Goal: Task Accomplishment & Management: Use online tool/utility

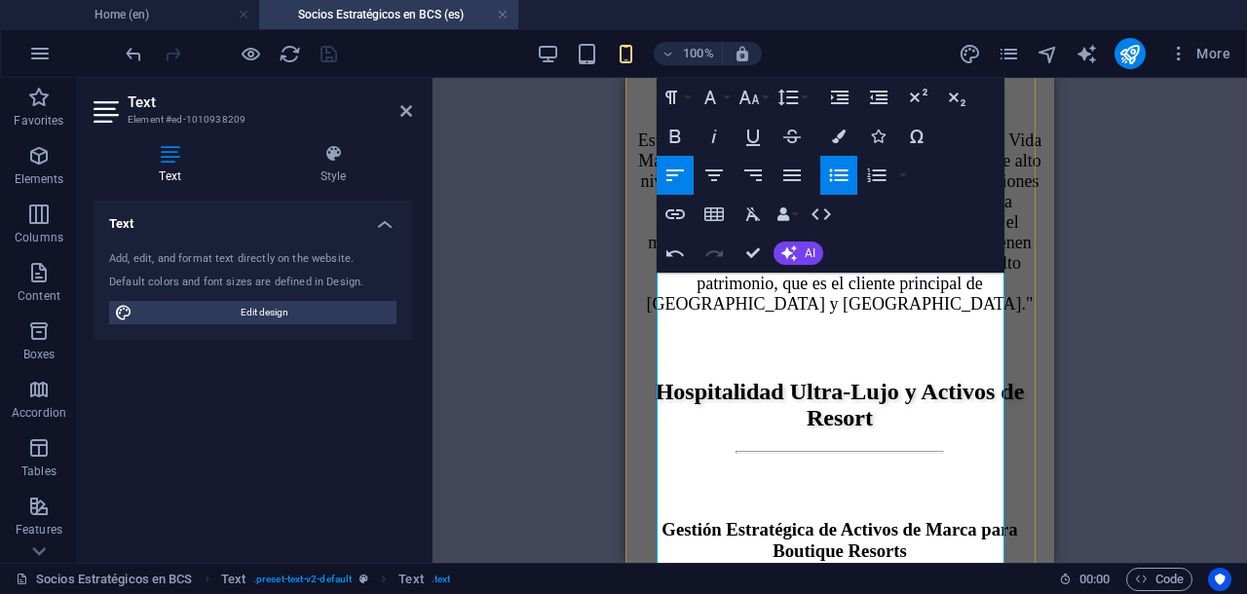
scroll to position [3464, 0]
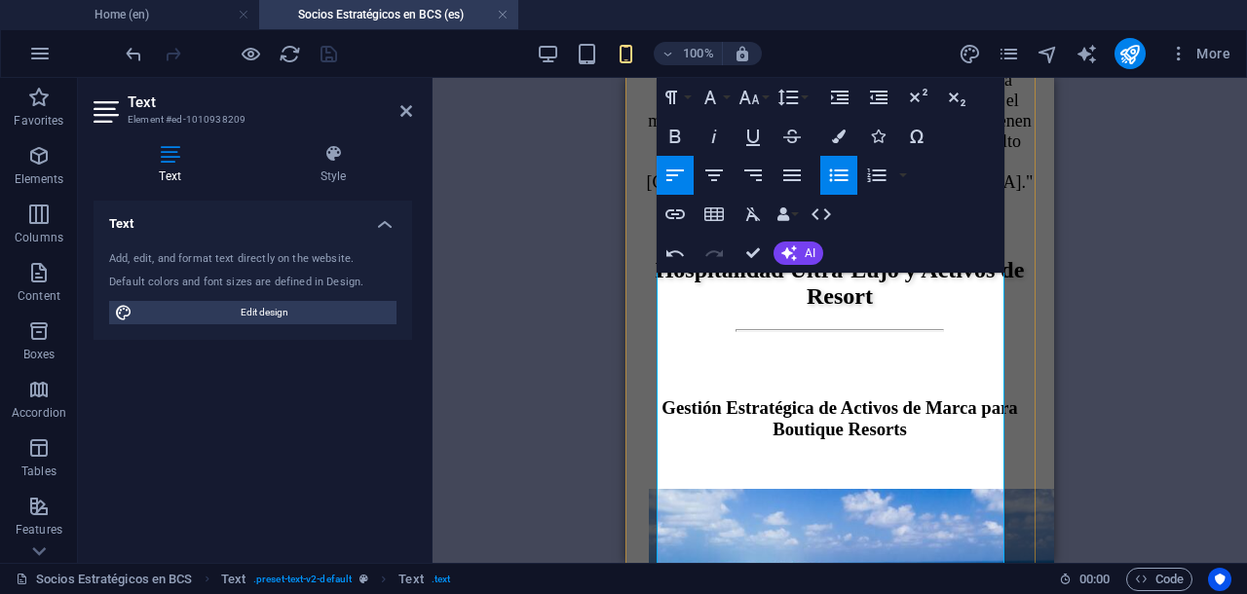
click at [841, 174] on icon "button" at bounding box center [839, 176] width 19 height 13
click at [834, 180] on icon "button" at bounding box center [839, 176] width 19 height 13
click at [834, 180] on icon "button" at bounding box center [838, 175] width 23 height 23
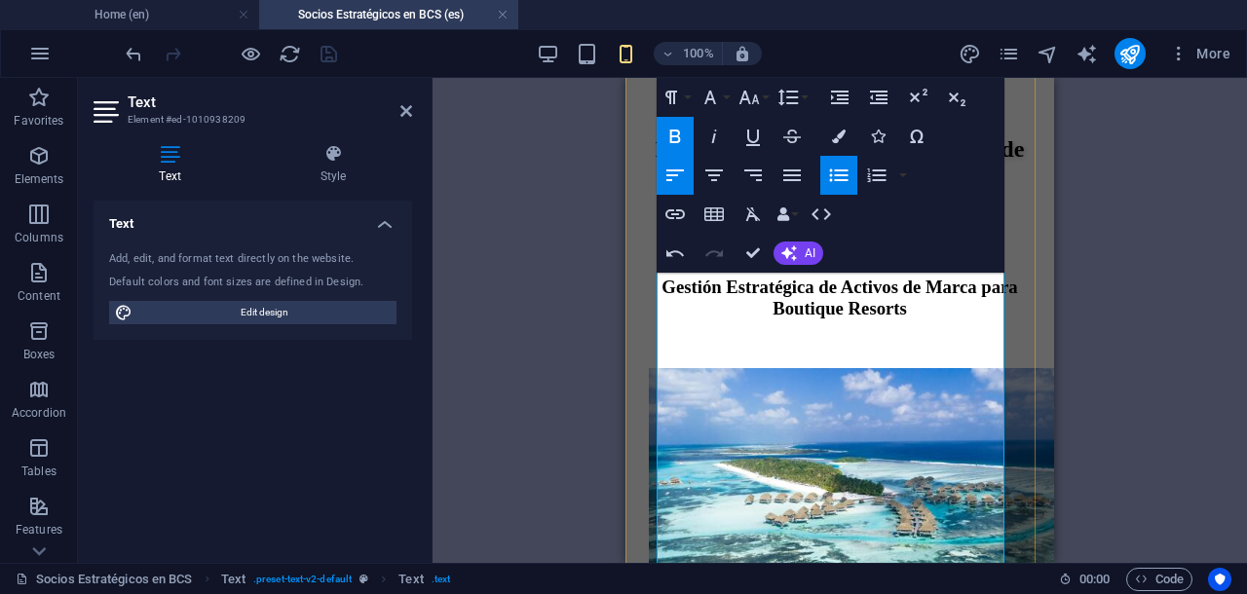
scroll to position [3585, 0]
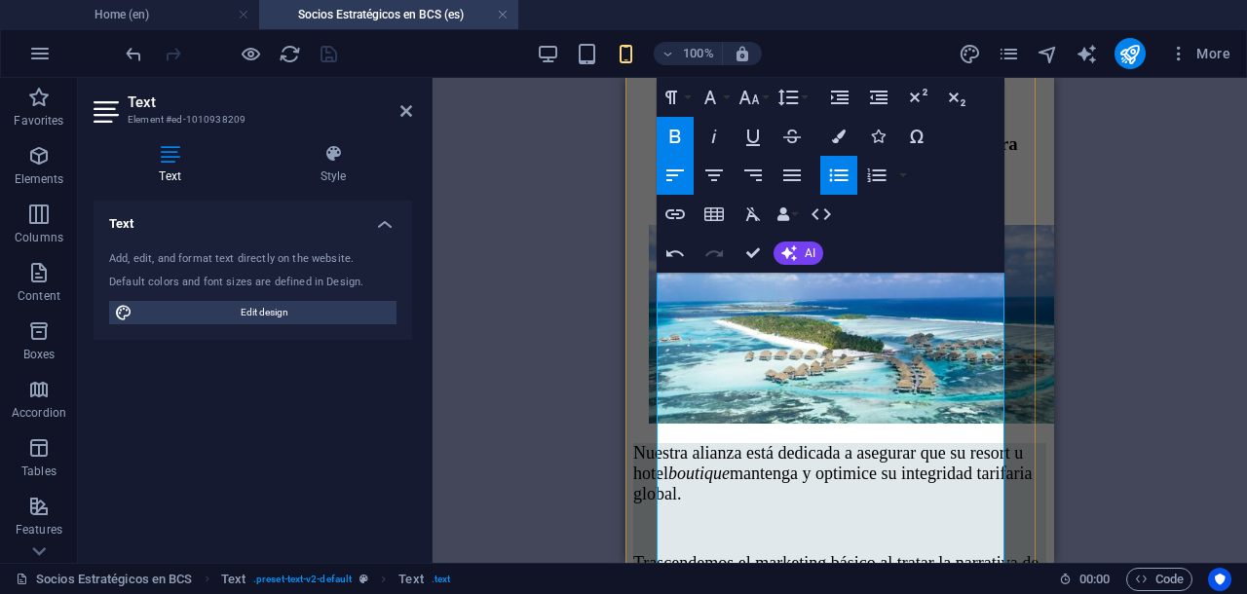
scroll to position [3829, 0]
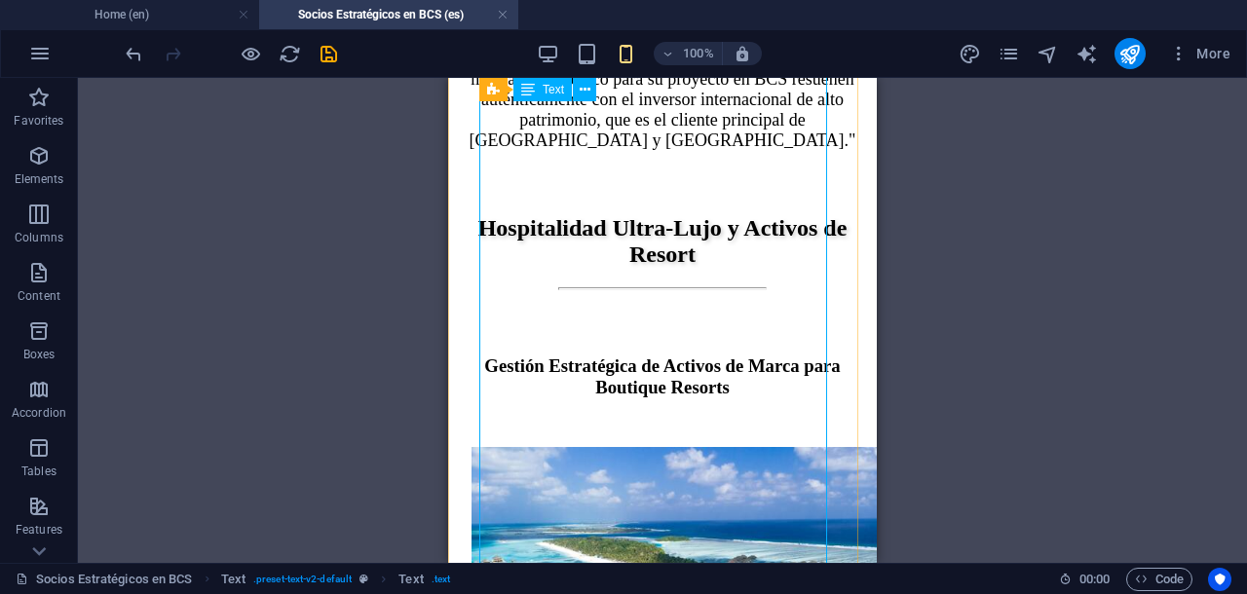
scroll to position [3464, 0]
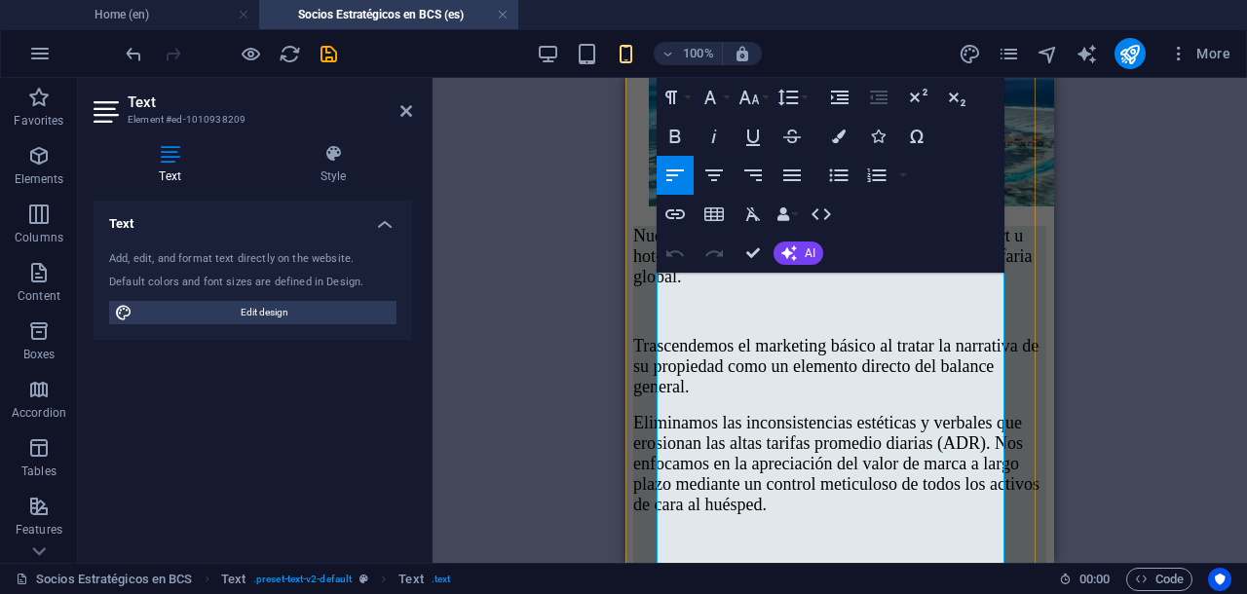
scroll to position [3983, 0]
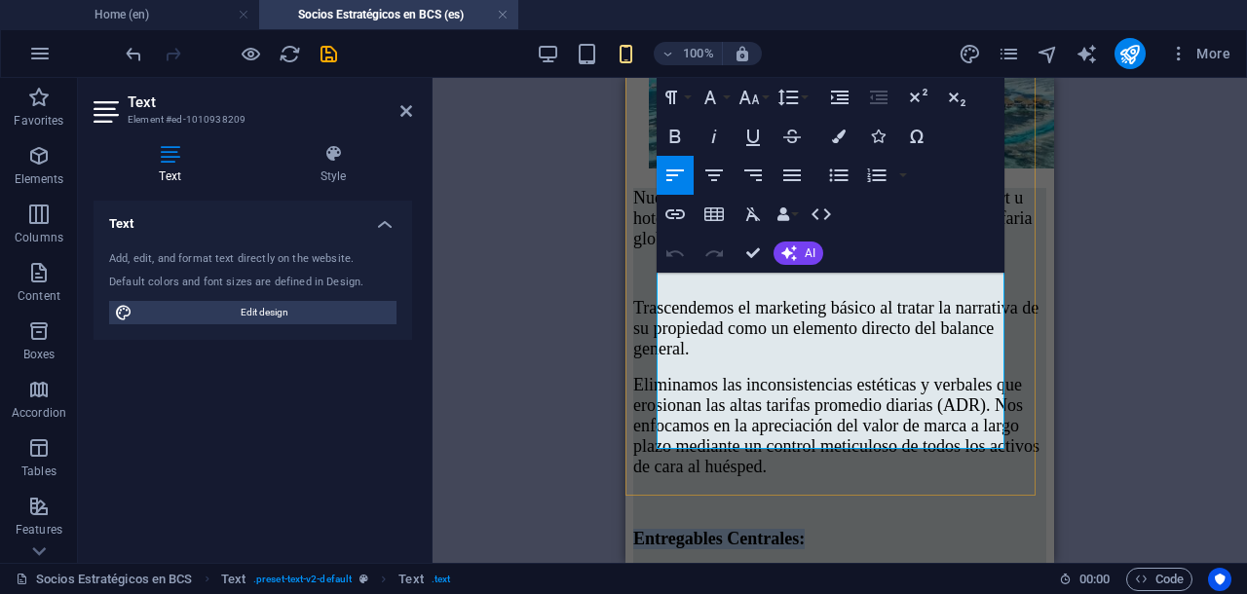
drag, startPoint x: 658, startPoint y: 329, endPoint x: 967, endPoint y: 439, distance: 327.7
click at [967, 439] on div "Nuestra alianza está dedicada a asegurar que su resort u hotel boutique manteng…" at bounding box center [839, 578] width 413 height 781
copy div "Loremipsumd Sitametco: Adipiscing el Seddoeiu Tempor : incididu utlabore et do …"
drag, startPoint x: 754, startPoint y: 248, endPoint x: 306, endPoint y: 171, distance: 454.9
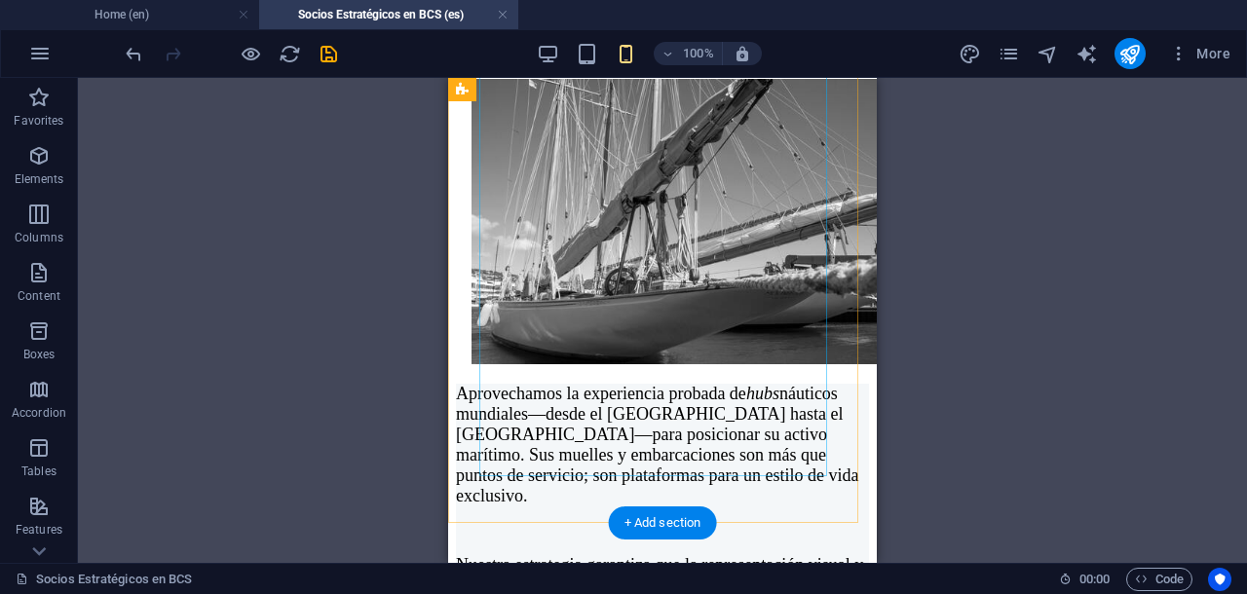
scroll to position [5201, 0]
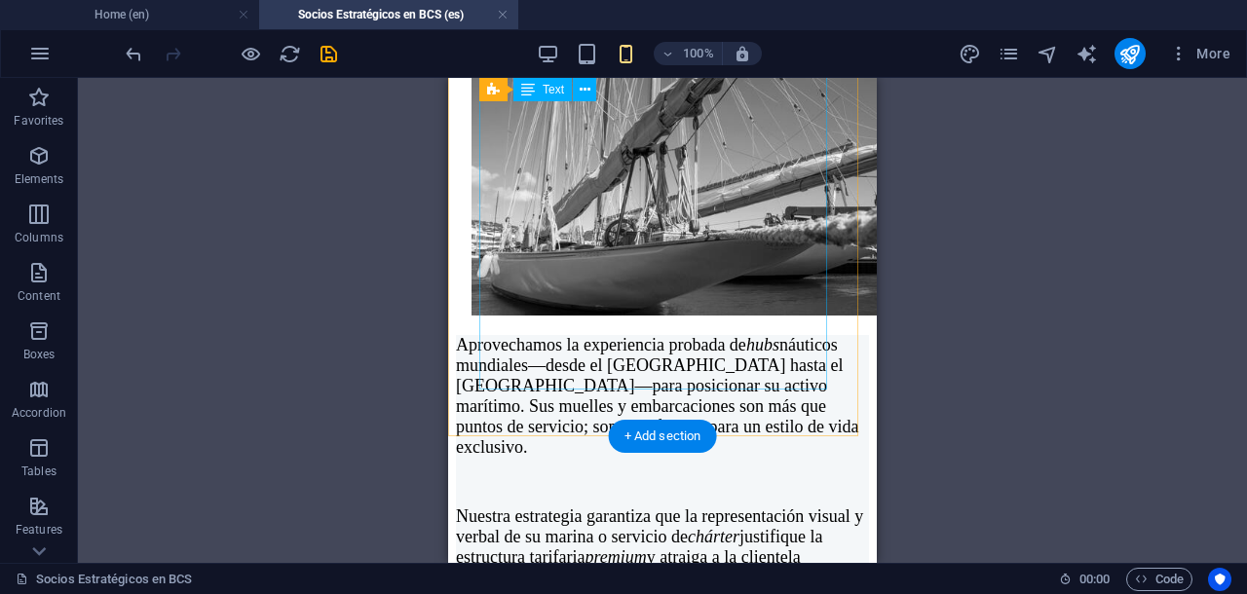
click at [563, 335] on div "Aprovechamos la experiencia probada de hubs náuticos mundiales—desde el [GEOGRA…" at bounding box center [662, 532] width 413 height 394
drag, startPoint x: 563, startPoint y: 208, endPoint x: 1012, endPoint y: 288, distance: 455.4
click at [563, 335] on div "Aprovechamos la experiencia probada de hubs náuticos mundiales—desde el [GEOGRA…" at bounding box center [662, 532] width 413 height 394
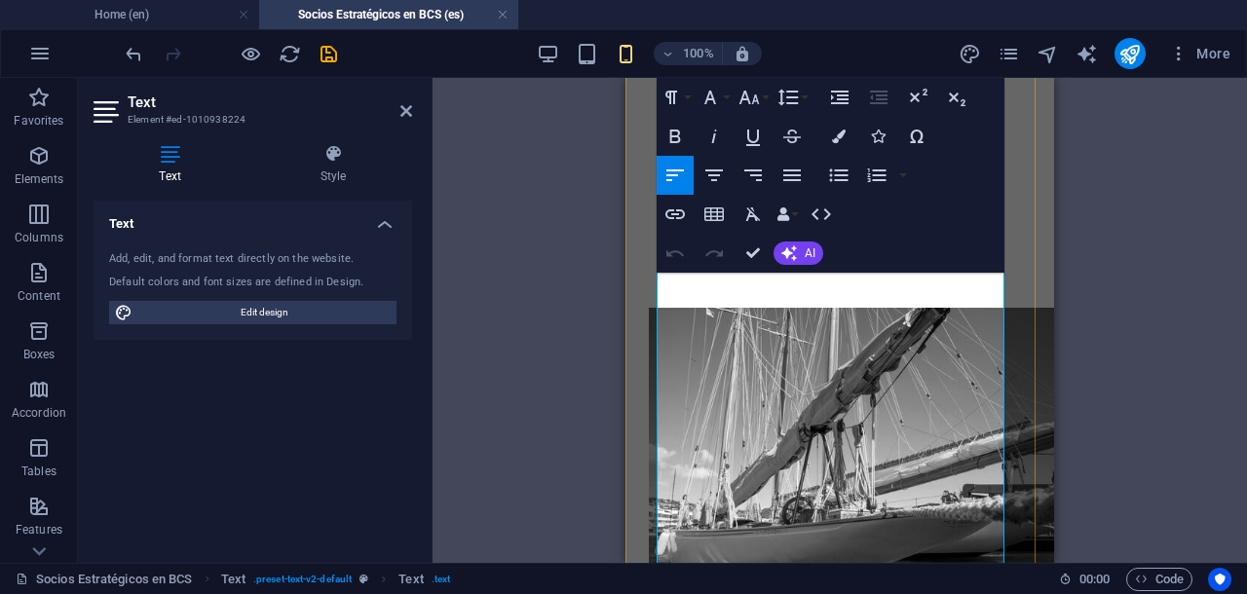
scroll to position [5086, 0]
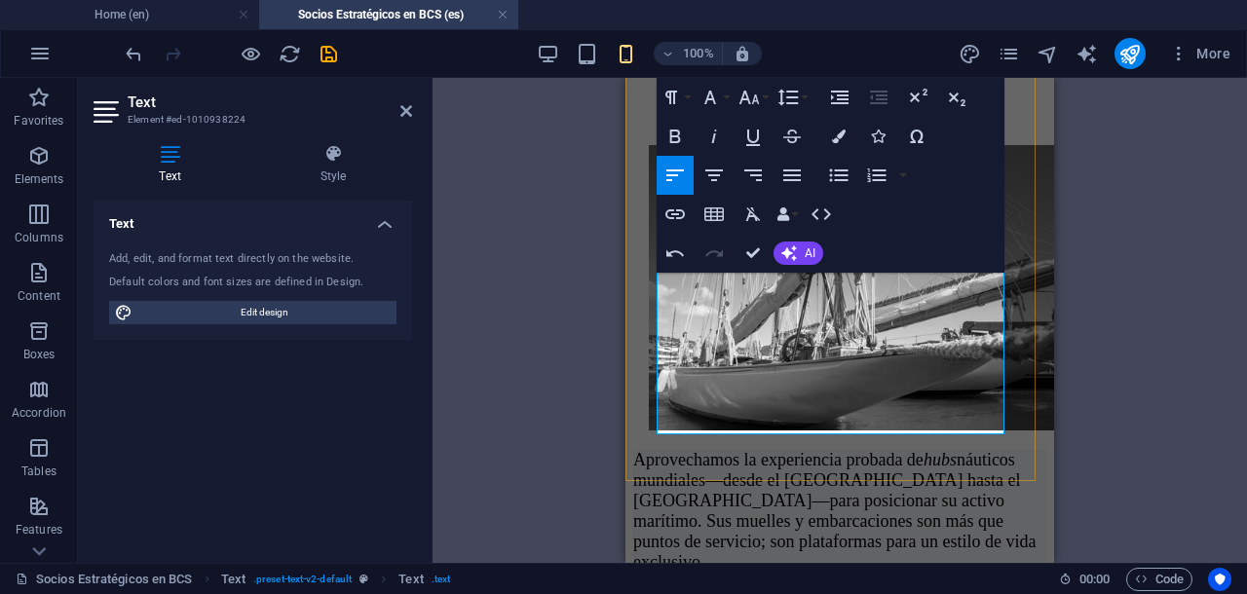
drag, startPoint x: 659, startPoint y: 302, endPoint x: 758, endPoint y: 430, distance: 161.8
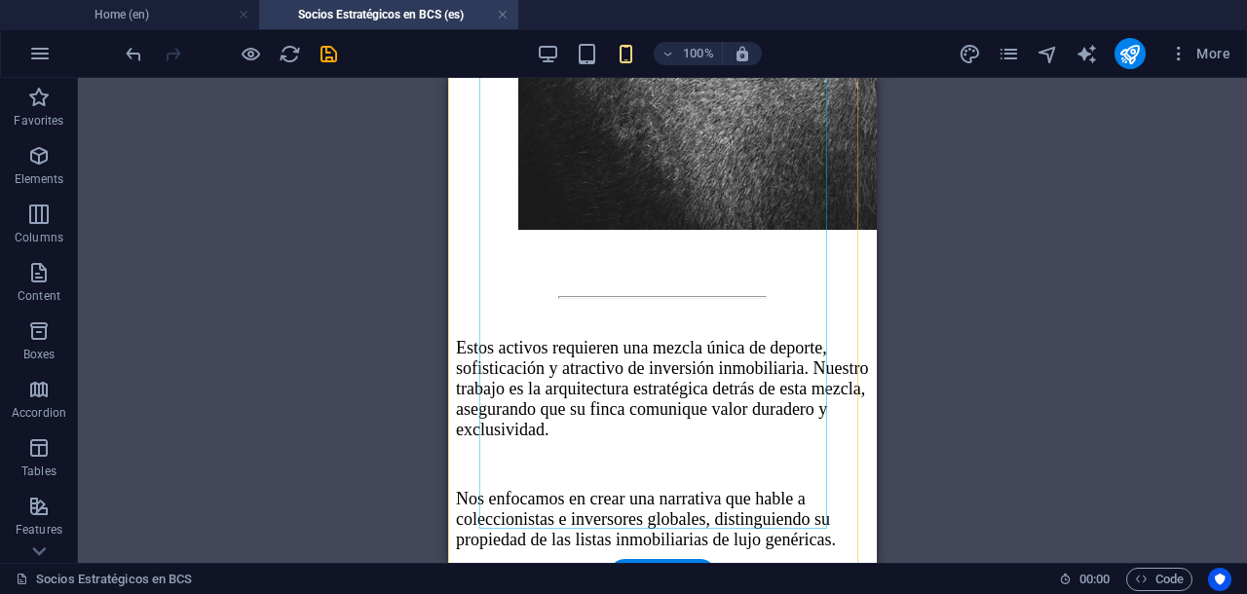
scroll to position [7279, 0]
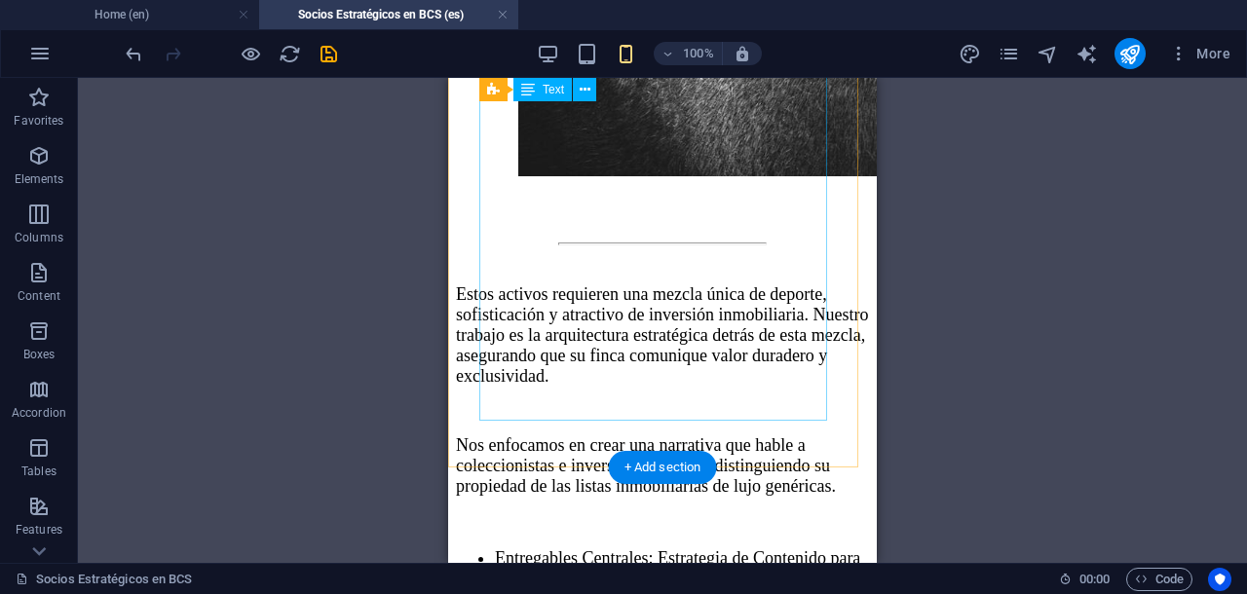
click at [498, 285] on div "Estos activos requieren una mezcla única de deporte, sofisticación y atractivo …" at bounding box center [662, 468] width 413 height 366
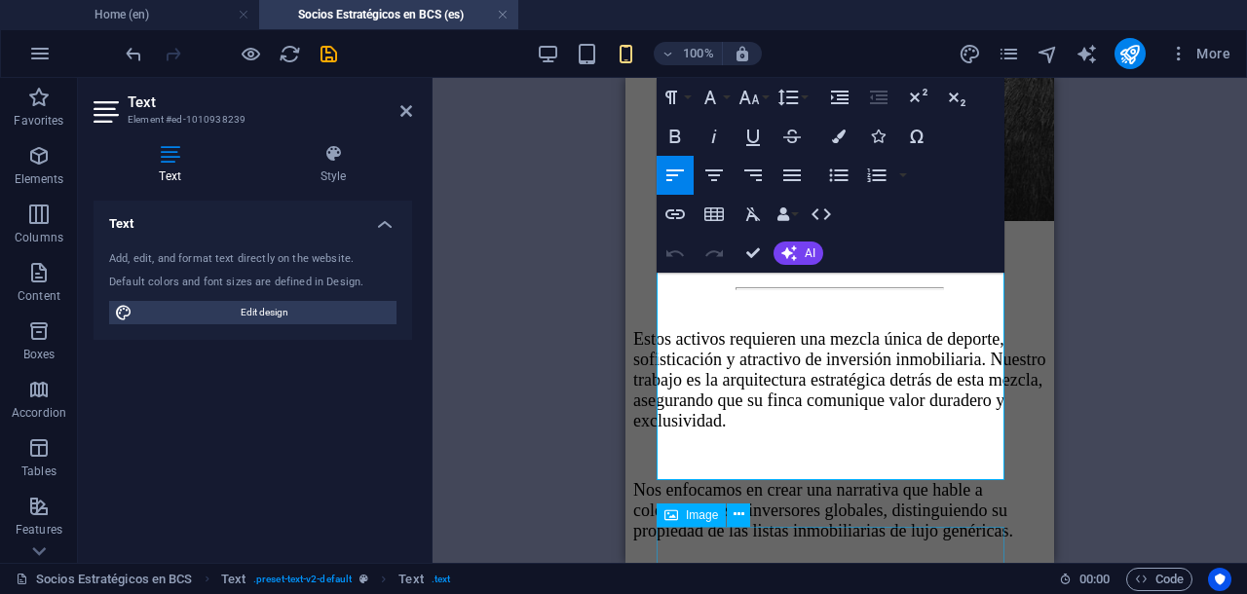
scroll to position [7253, 0]
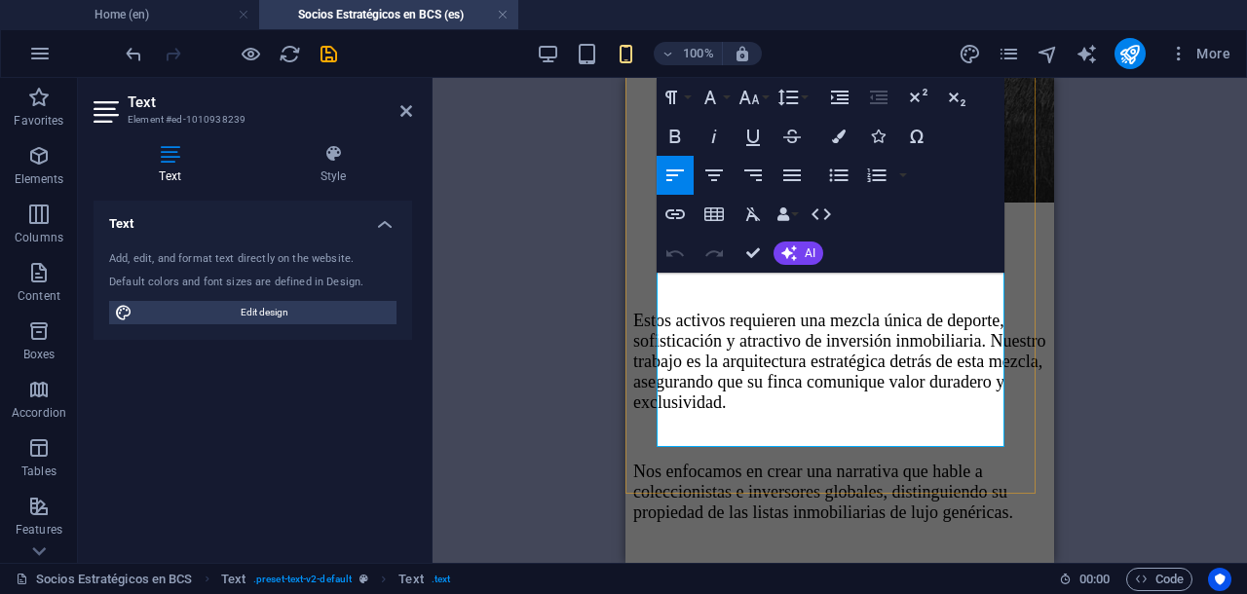
drag, startPoint x: 690, startPoint y: 404, endPoint x: 787, endPoint y: 441, distance: 103.9
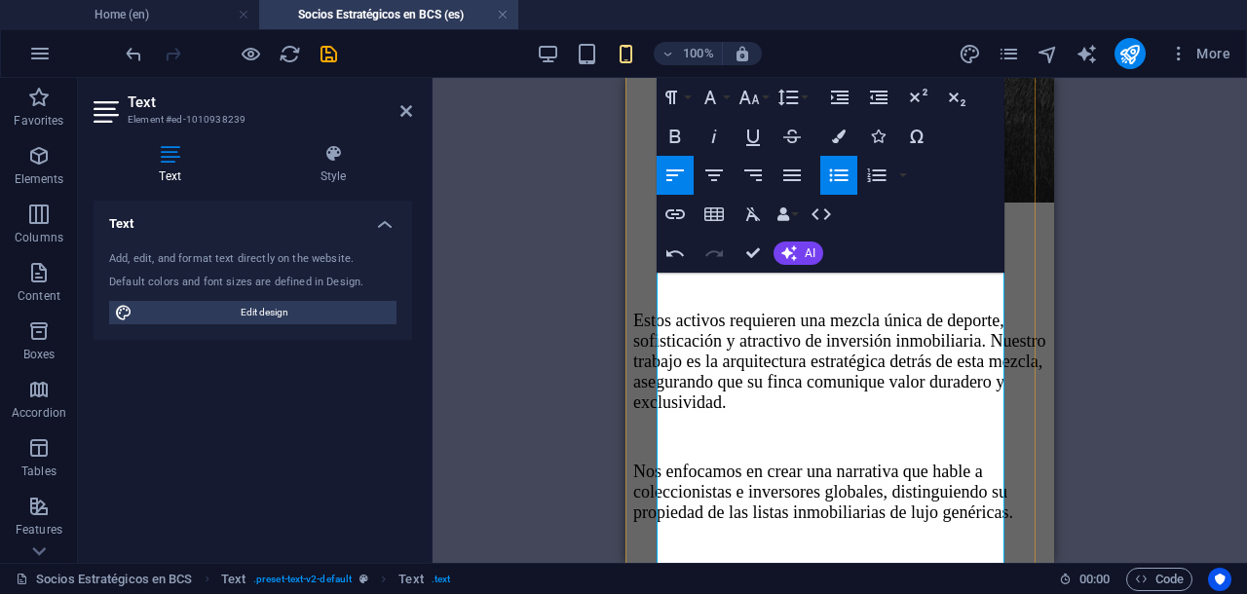
scroll to position [7131, 0]
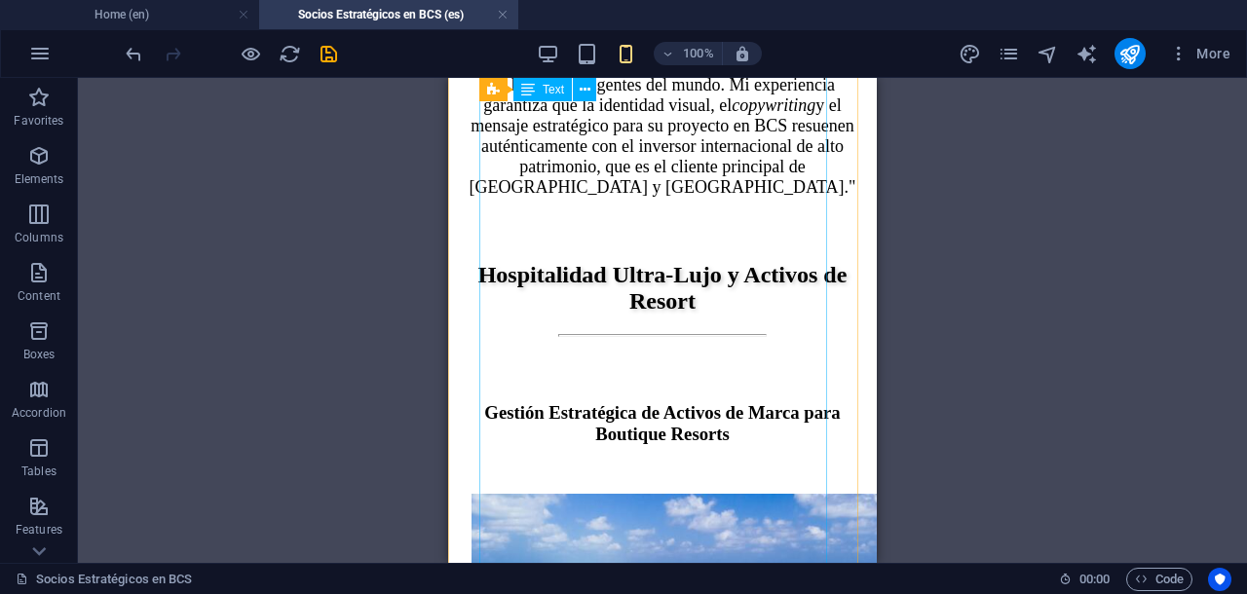
scroll to position [3471, 0]
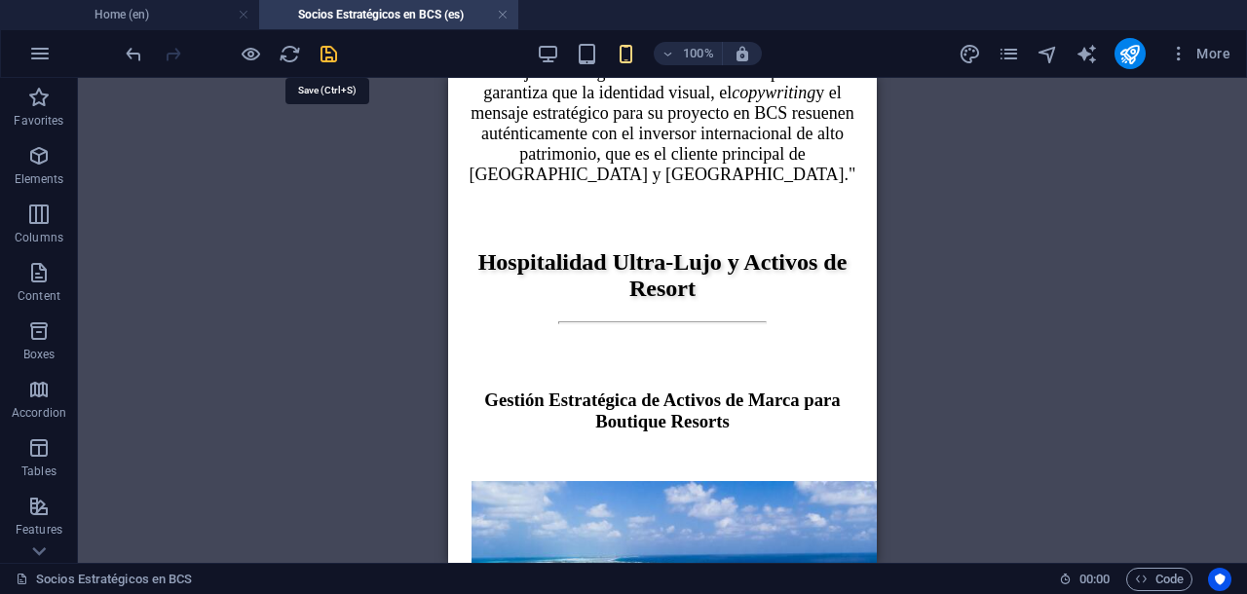
click at [327, 50] on icon "save" at bounding box center [329, 54] width 22 height 22
click at [501, 15] on link at bounding box center [503, 15] width 12 height 19
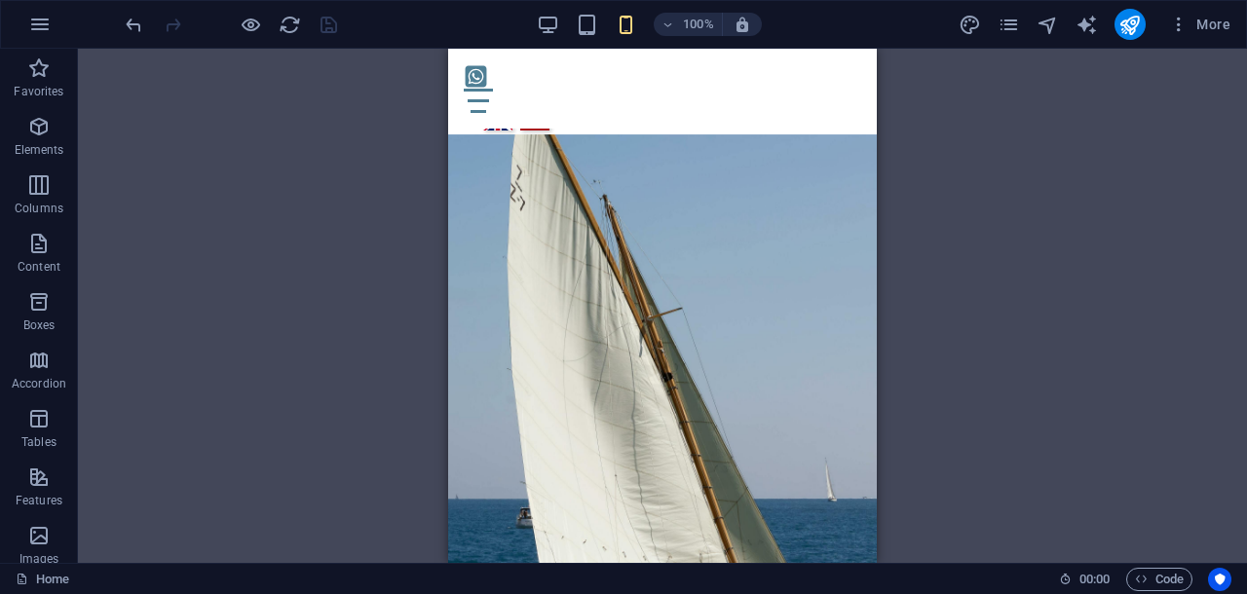
scroll to position [699, 0]
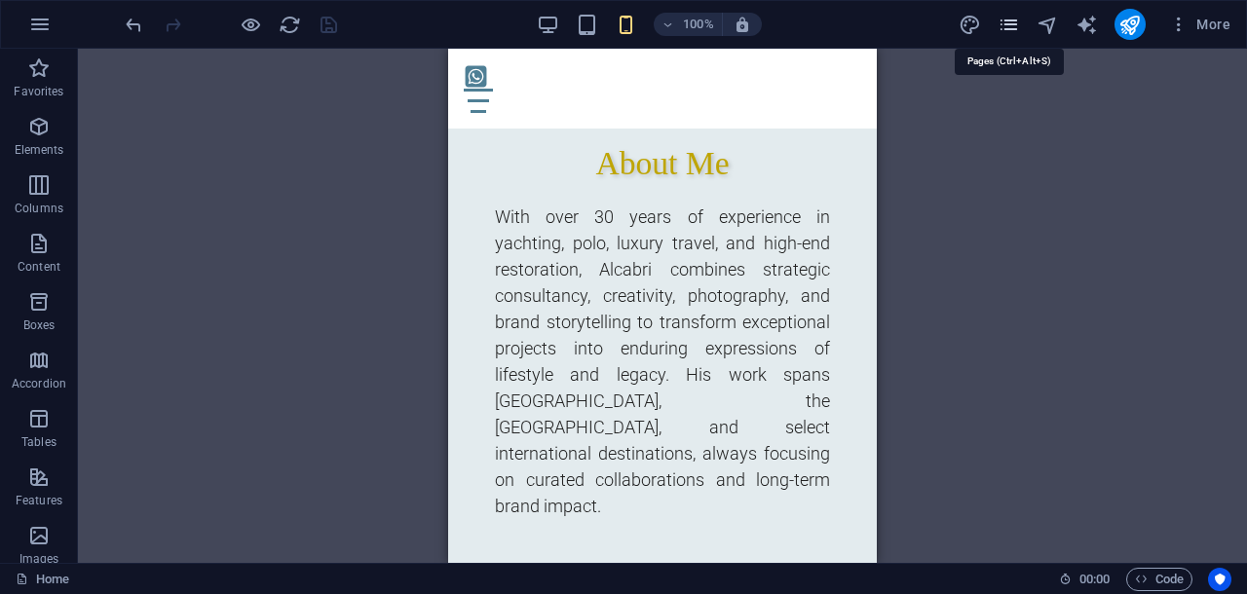
click at [1004, 23] on icon "pages" at bounding box center [1009, 25] width 22 height 22
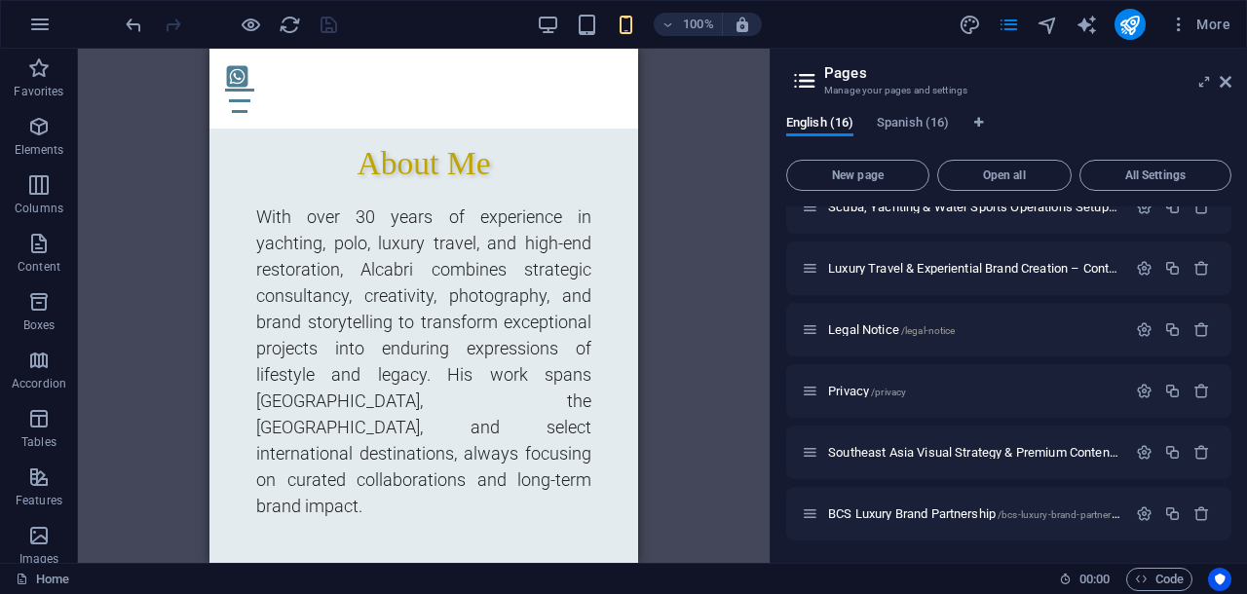
scroll to position [641, 0]
click at [916, 510] on span "BCS Luxury Brand Partnership /bcs-luxury-brand-partnership" at bounding box center [979, 513] width 302 height 15
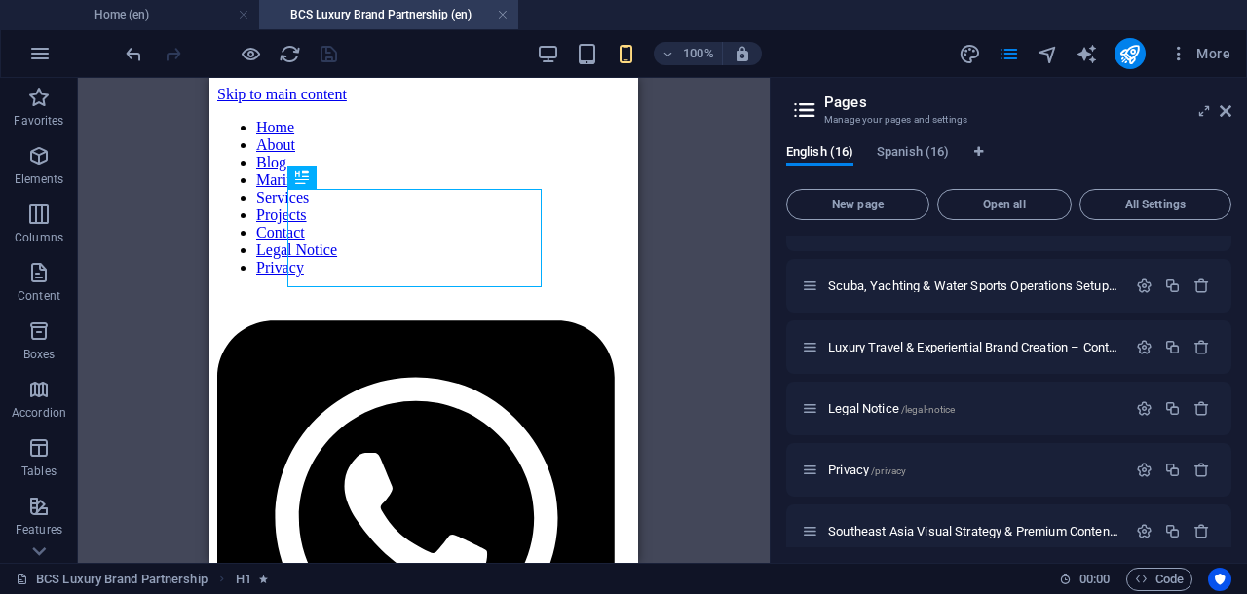
scroll to position [0, 0]
click at [1225, 109] on icon at bounding box center [1226, 111] width 12 height 16
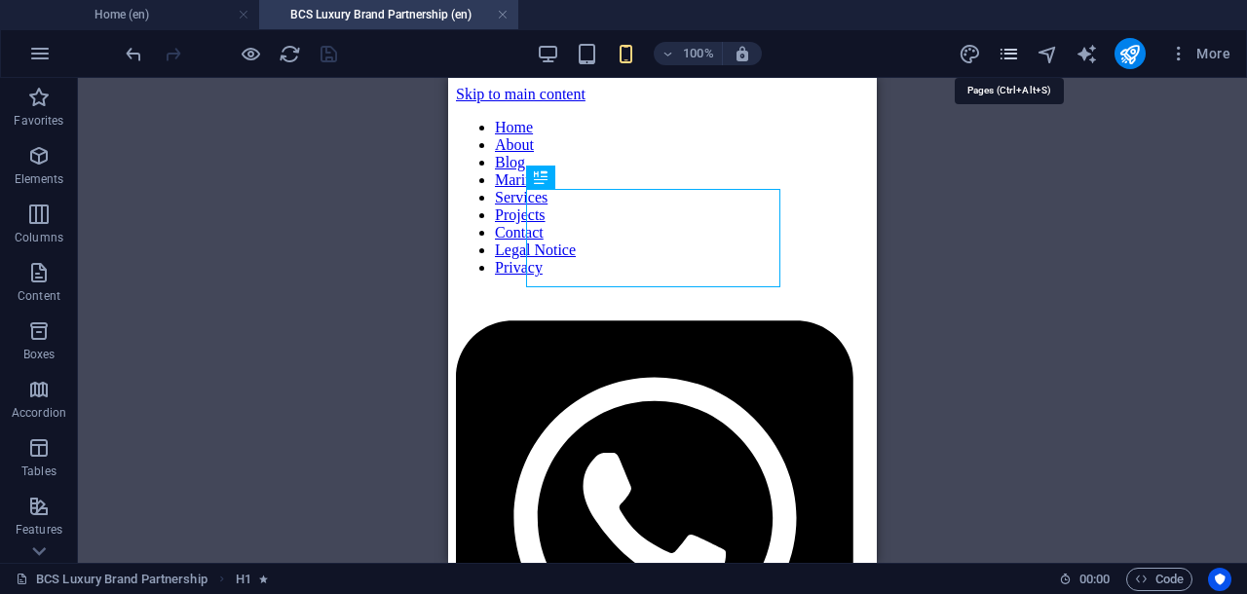
click at [1014, 46] on icon "pages" at bounding box center [1009, 54] width 22 height 22
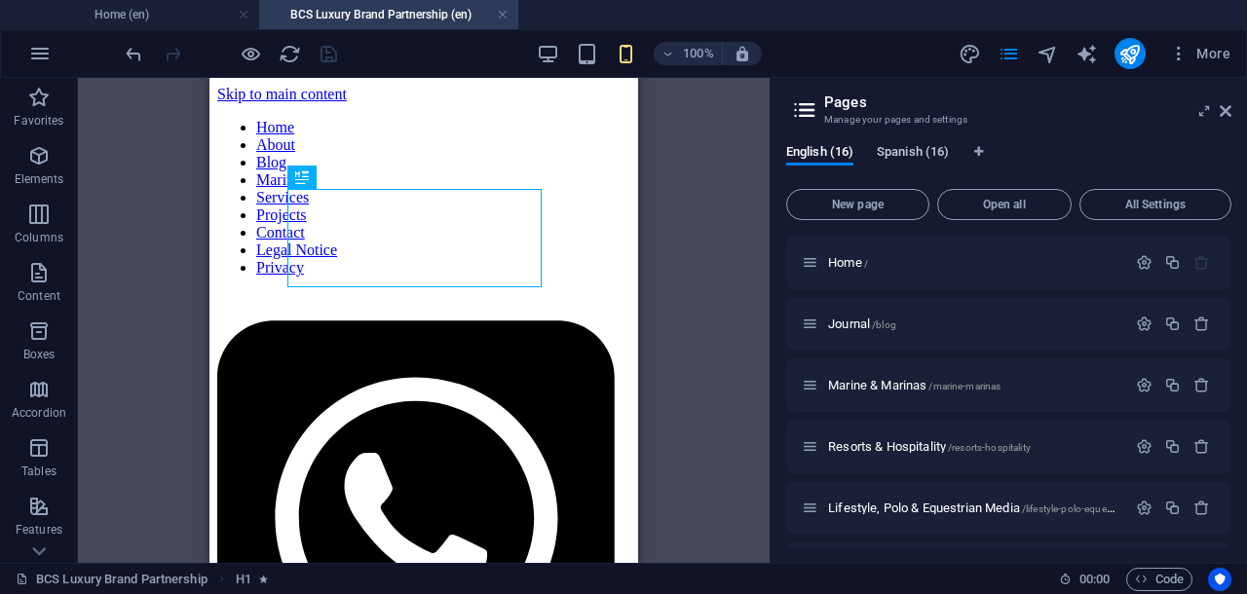
click at [924, 151] on span "Spanish (16)" at bounding box center [913, 153] width 72 height 27
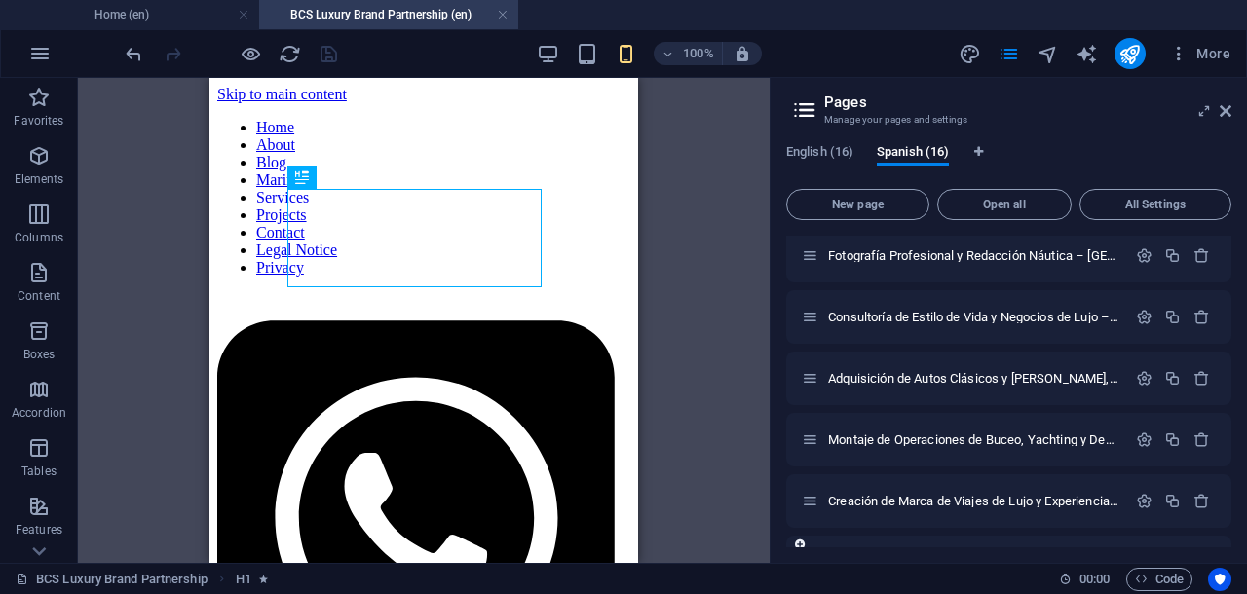
scroll to position [671, 0]
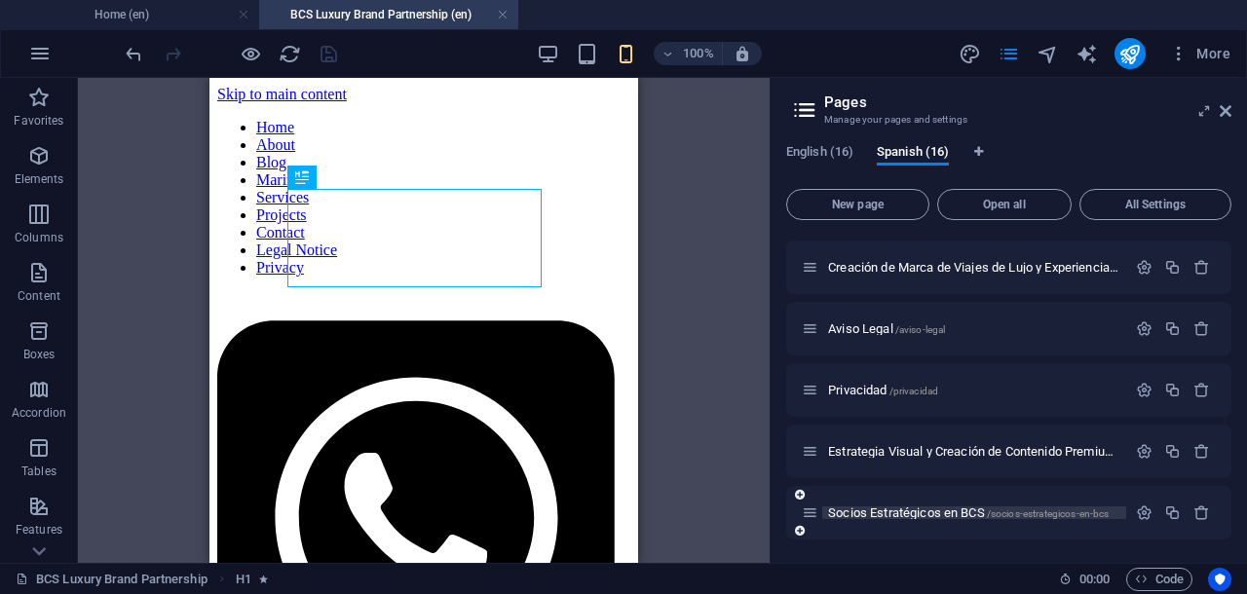
click at [879, 512] on span "Socios Estratégicos en BCS /socios-estrategicos-en-bcs" at bounding box center [968, 513] width 281 height 15
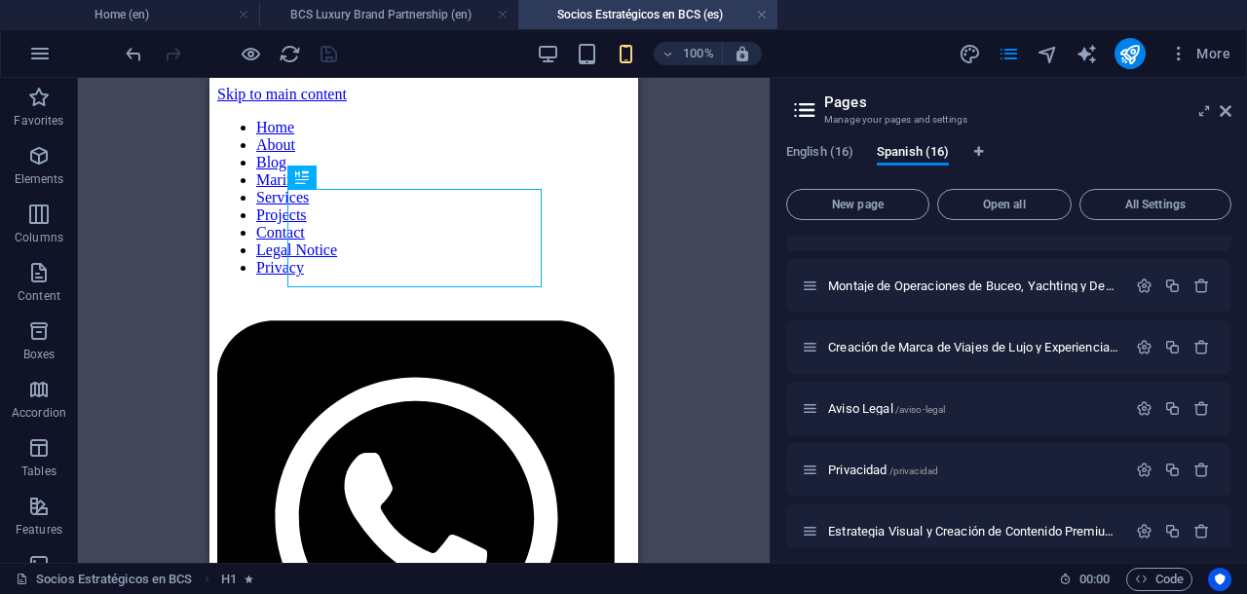
scroll to position [0, 0]
click at [1224, 111] on icon at bounding box center [1226, 111] width 12 height 16
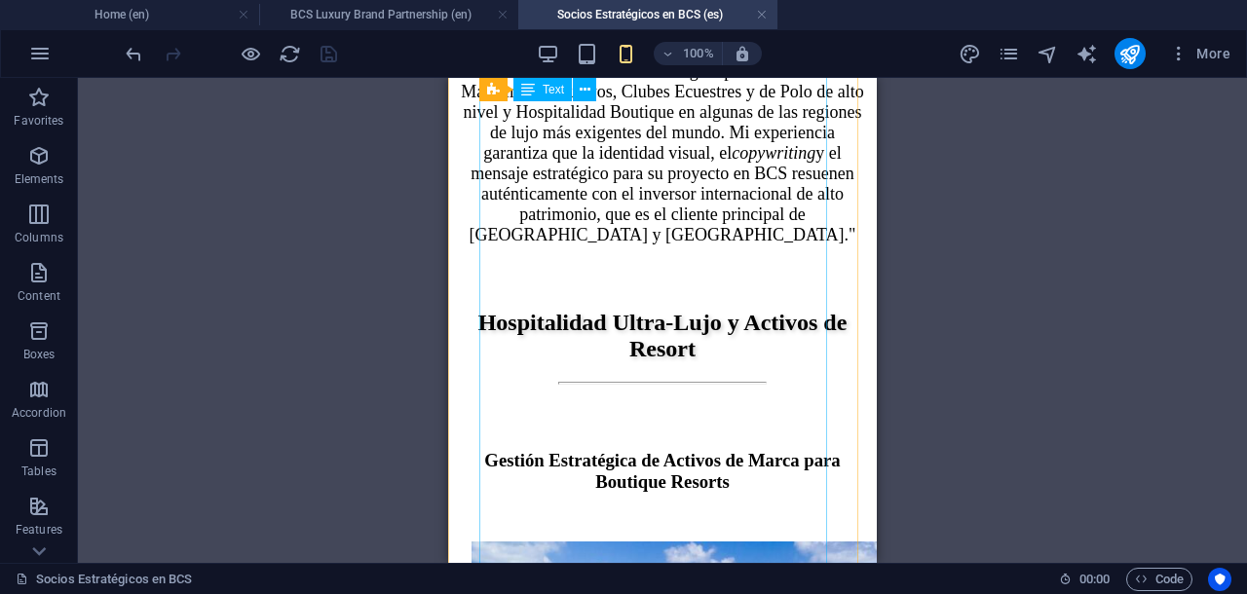
scroll to position [3533, 0]
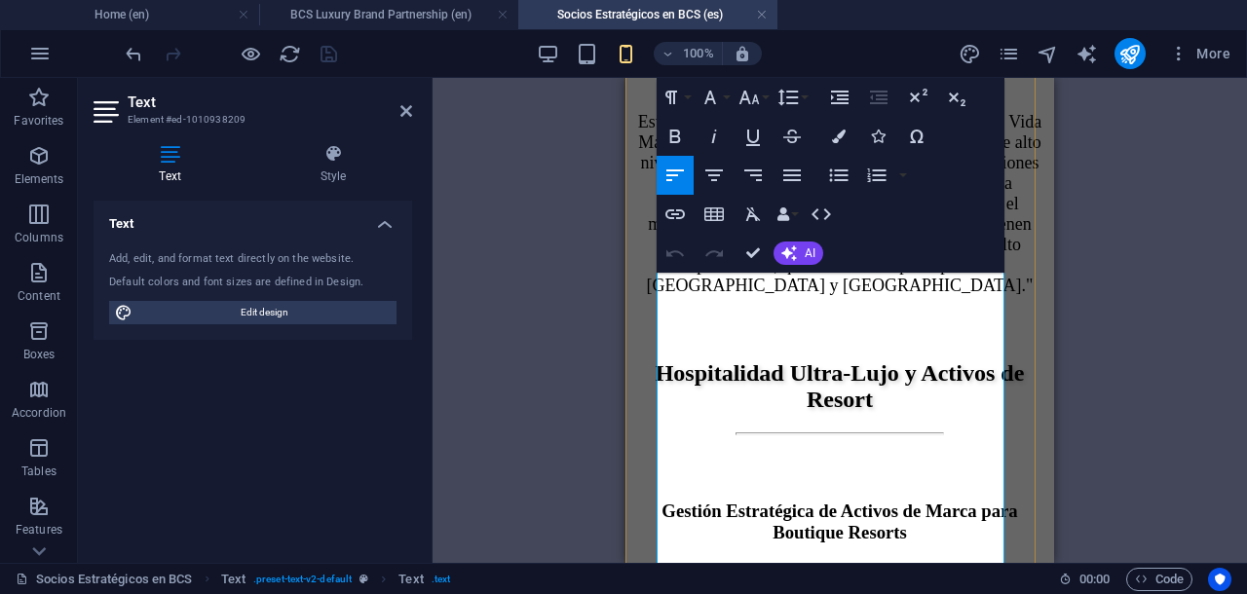
scroll to position [3401, 0]
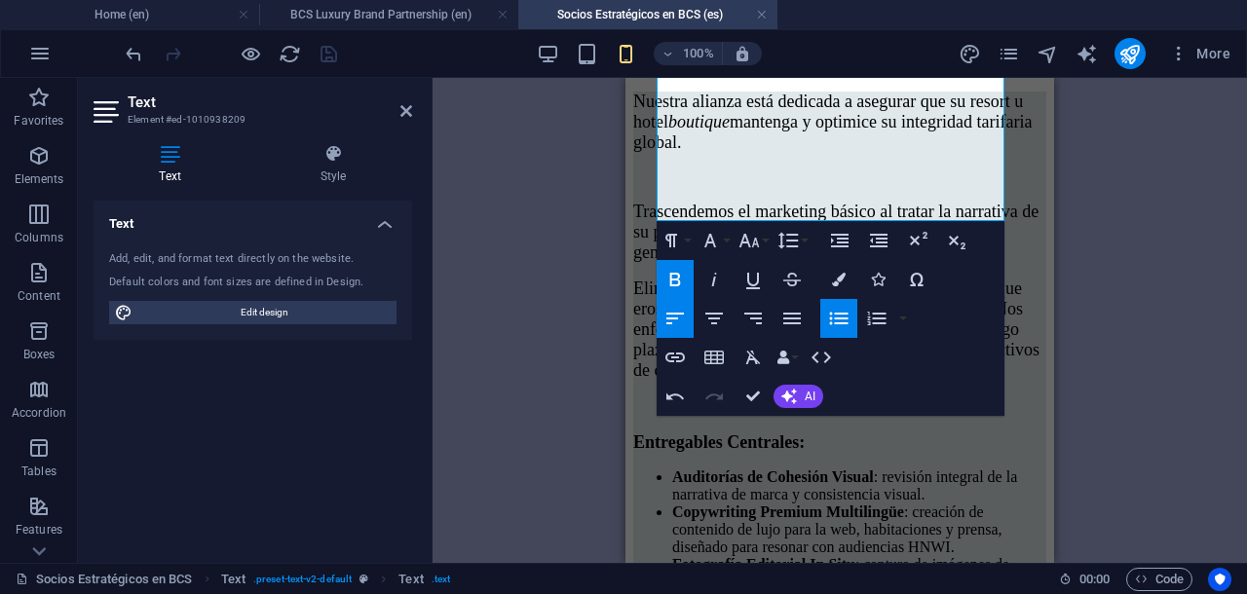
scroll to position [4255, 0]
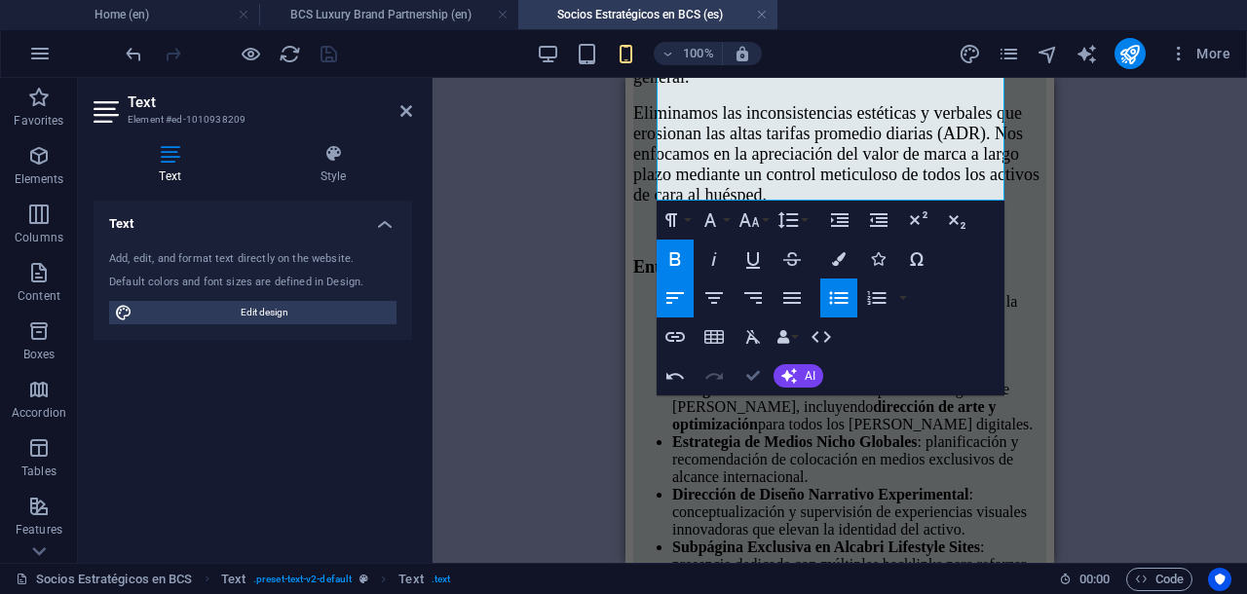
drag, startPoint x: 751, startPoint y: 375, endPoint x: 303, endPoint y: 298, distance: 454.9
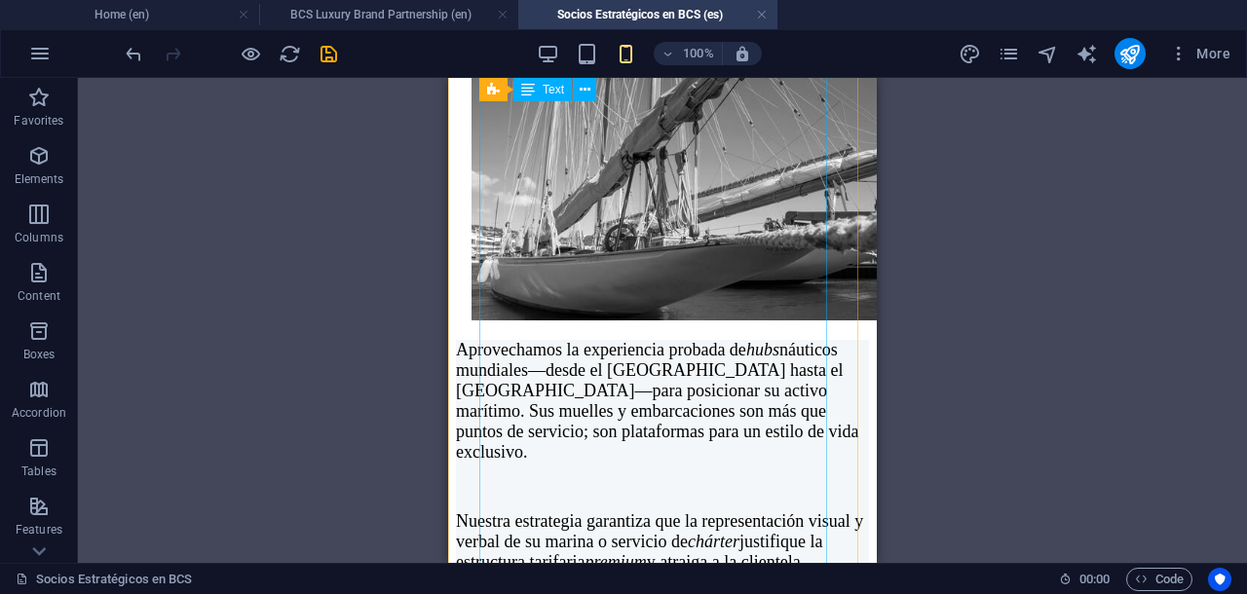
scroll to position [5230, 0]
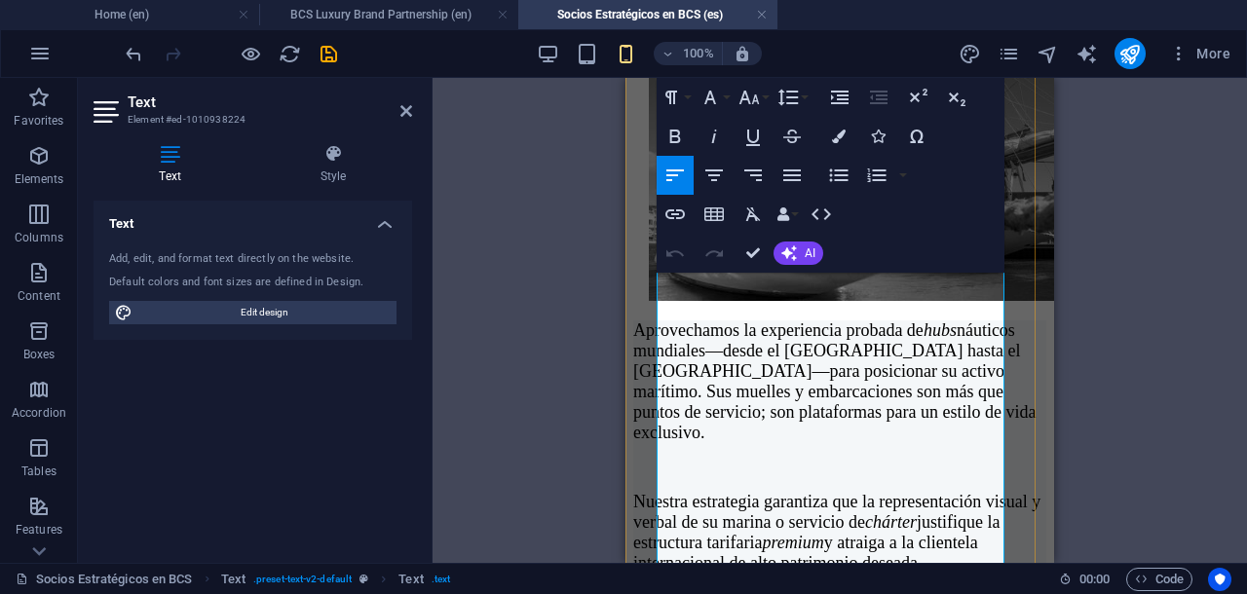
scroll to position [5232, 0]
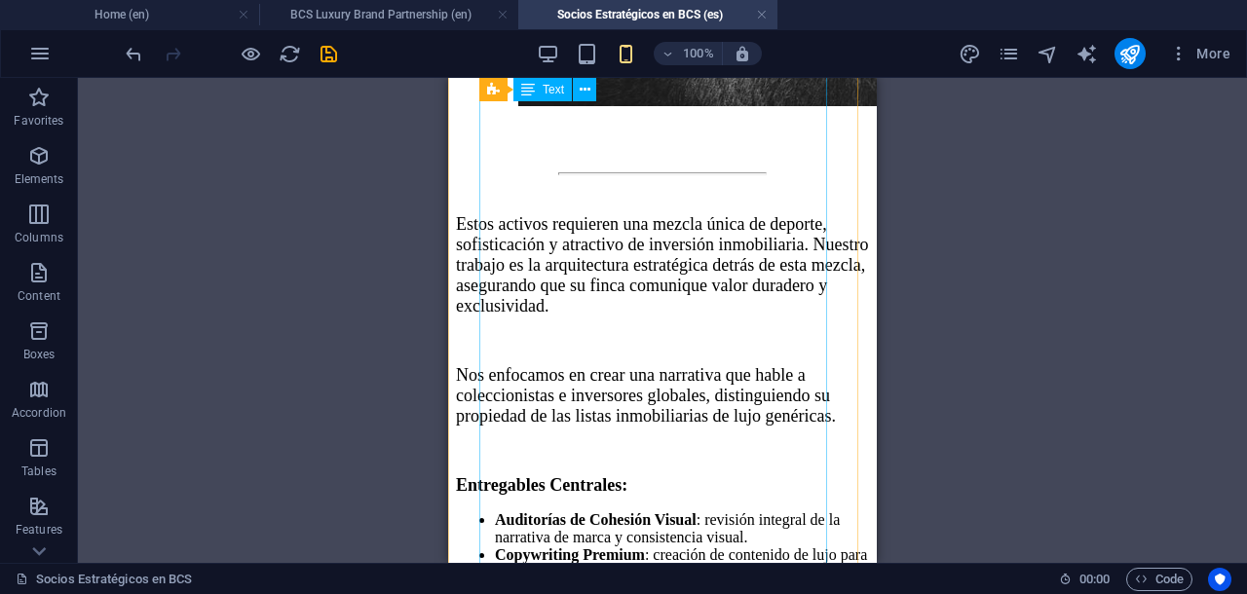
scroll to position [7302, 0]
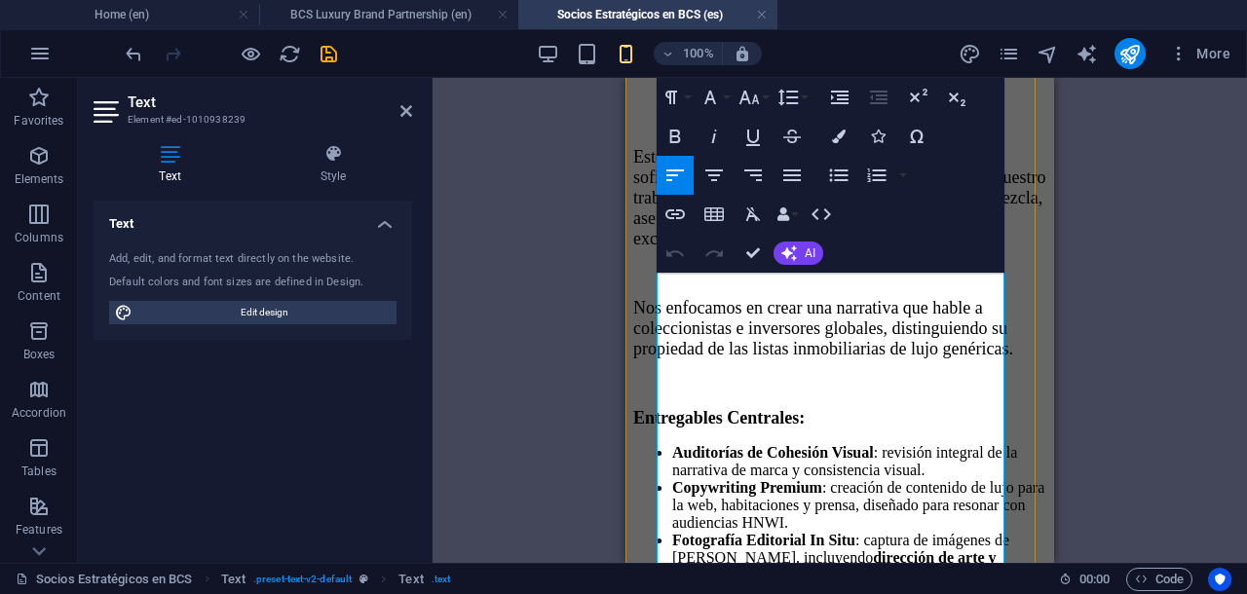
scroll to position [7296, 0]
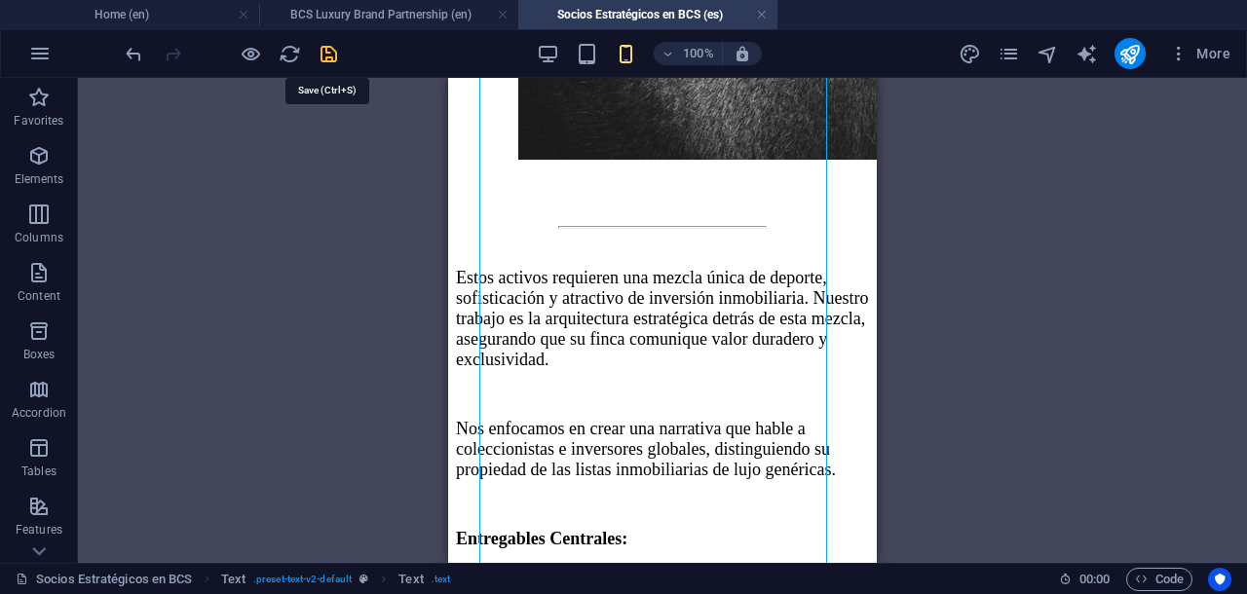
click at [332, 60] on icon "save" at bounding box center [329, 54] width 22 height 22
click at [332, 60] on div at bounding box center [231, 53] width 218 height 31
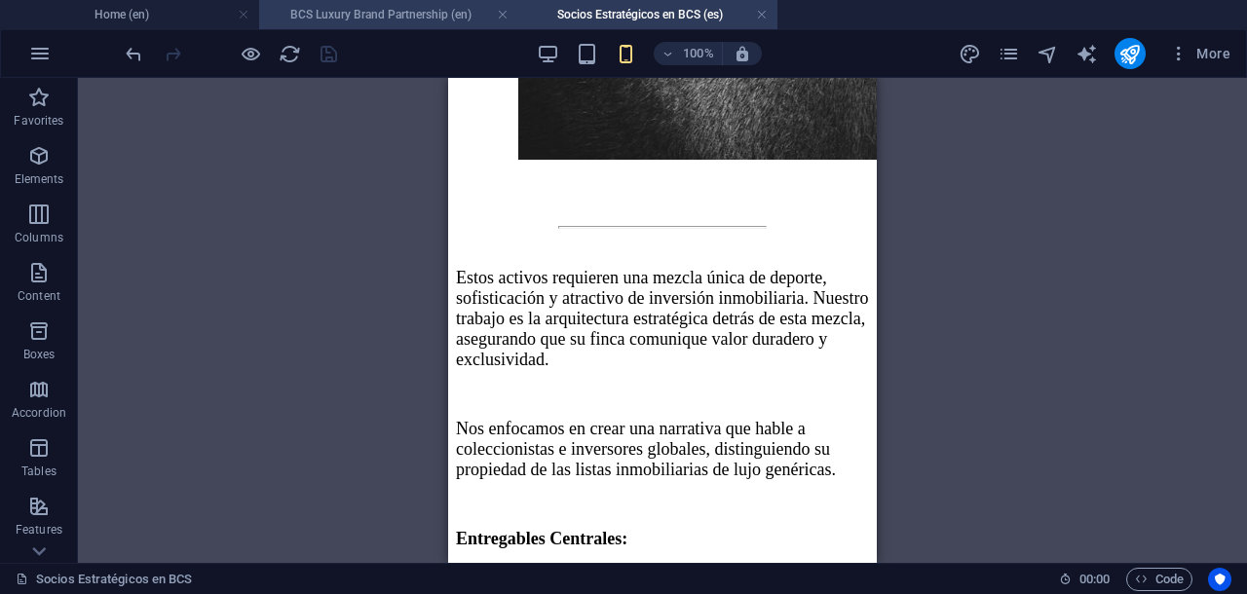
click at [386, 17] on h4 "BCS Luxury Brand Partnership (en)" at bounding box center [388, 14] width 259 height 21
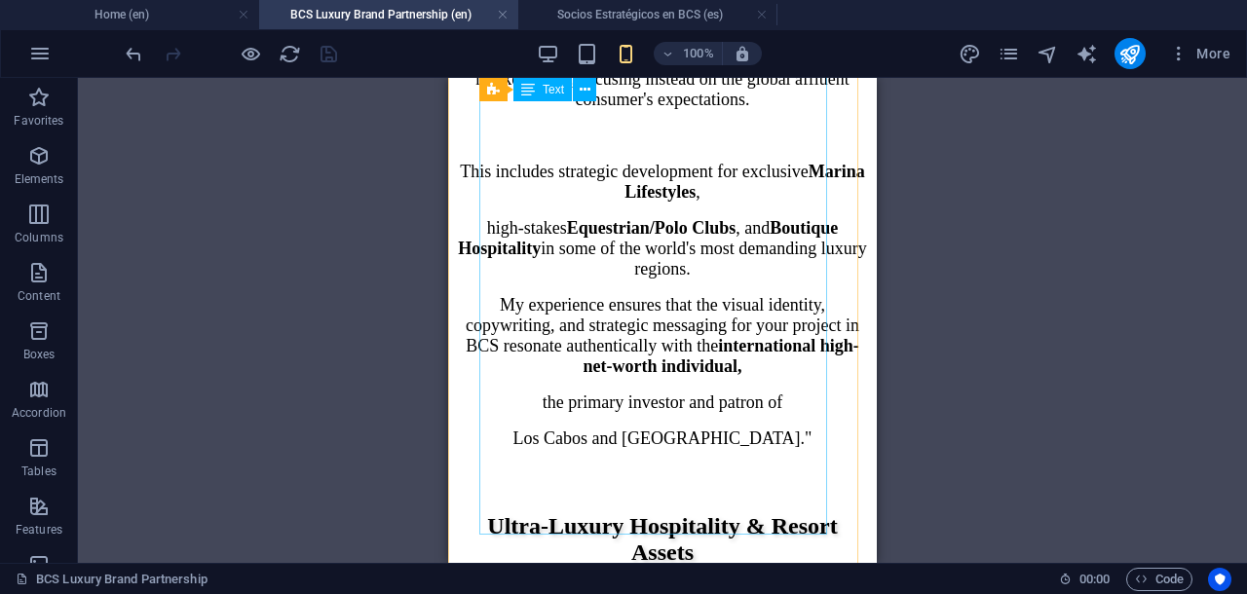
scroll to position [3411, 0]
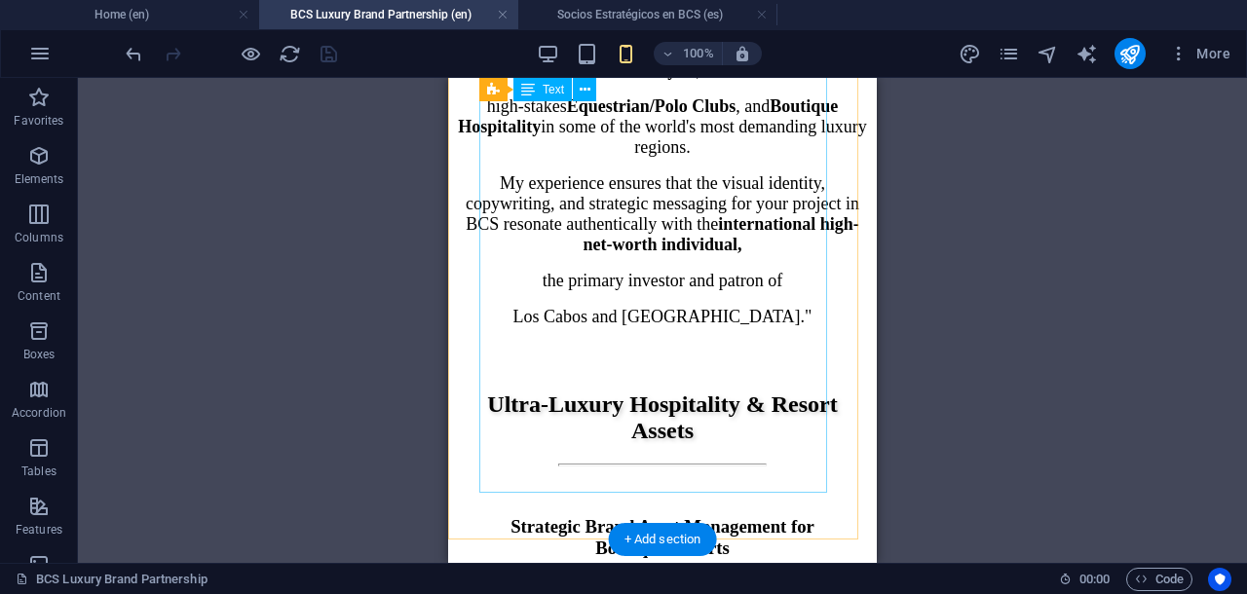
drag, startPoint x: 86, startPoint y: 124, endPoint x: 534, endPoint y: 201, distance: 454.9
click at [534, 201] on div "Drag here to replace the existing content. Press “Ctrl” if you want to create a…" at bounding box center [662, 320] width 1169 height 485
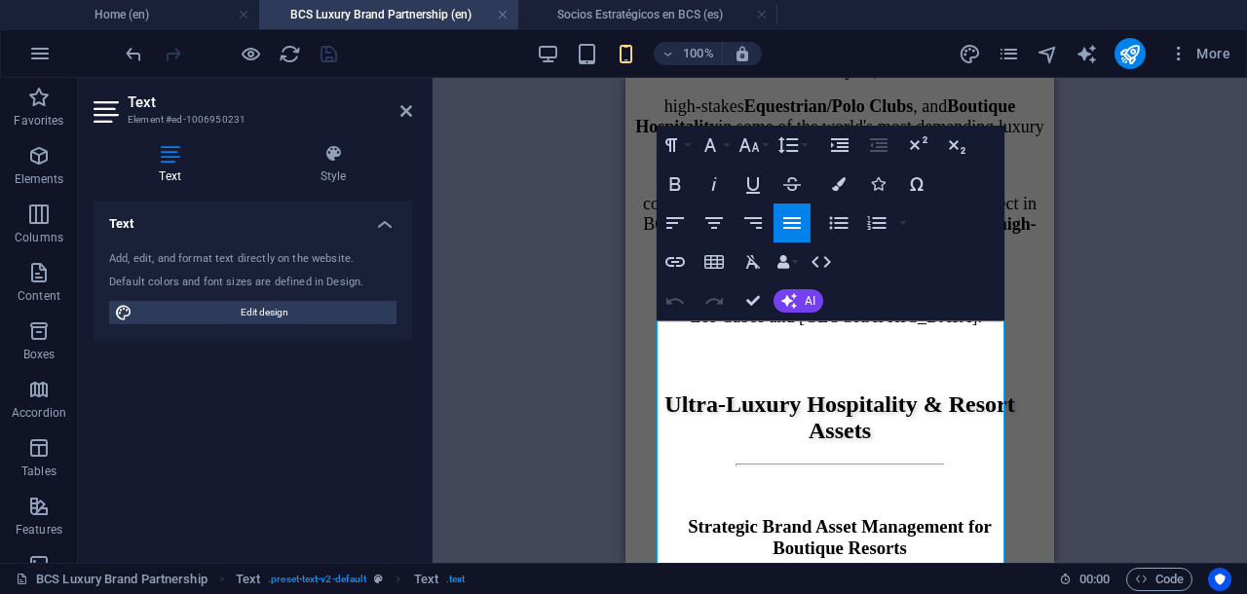
scroll to position [2951, 0]
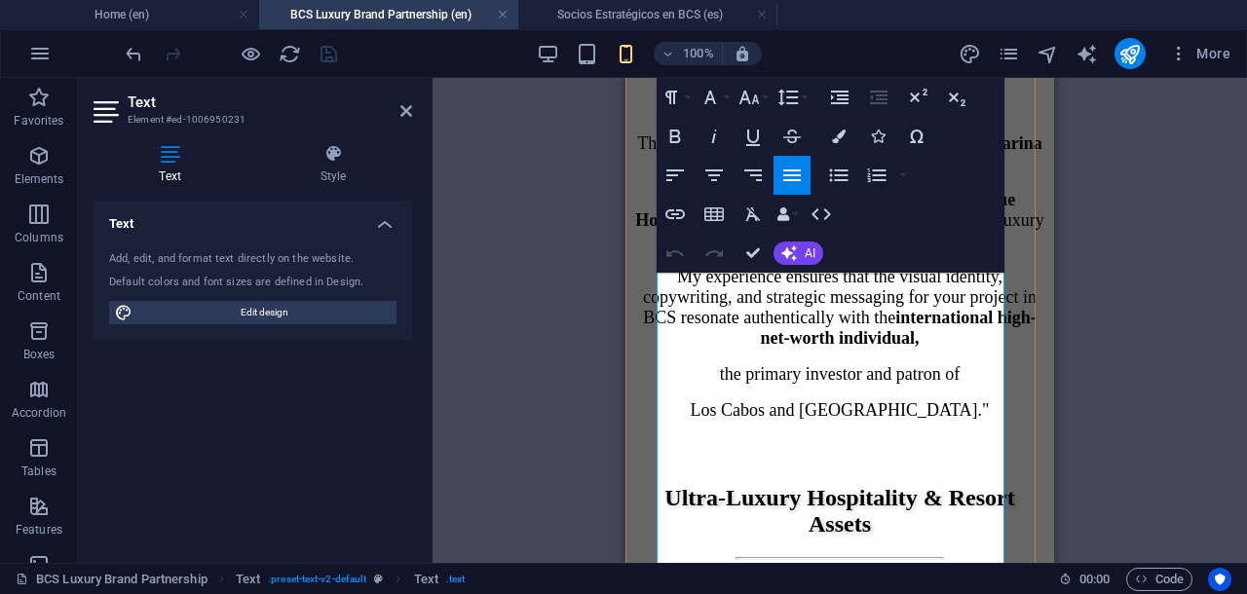
scroll to position [3195, 0]
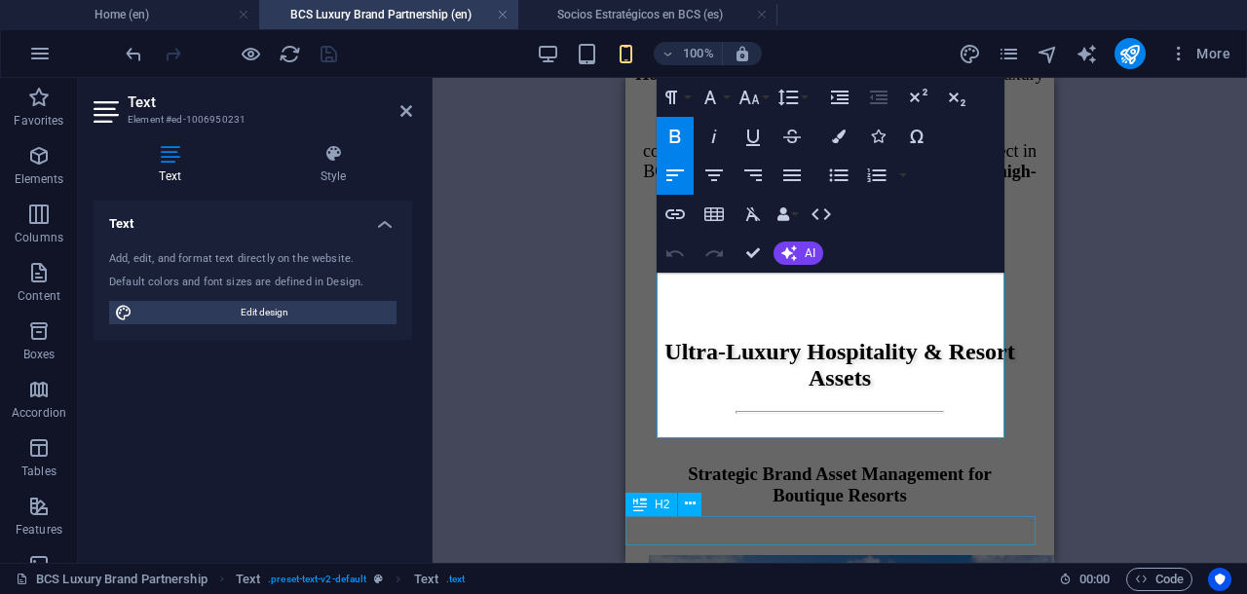
scroll to position [3466, 0]
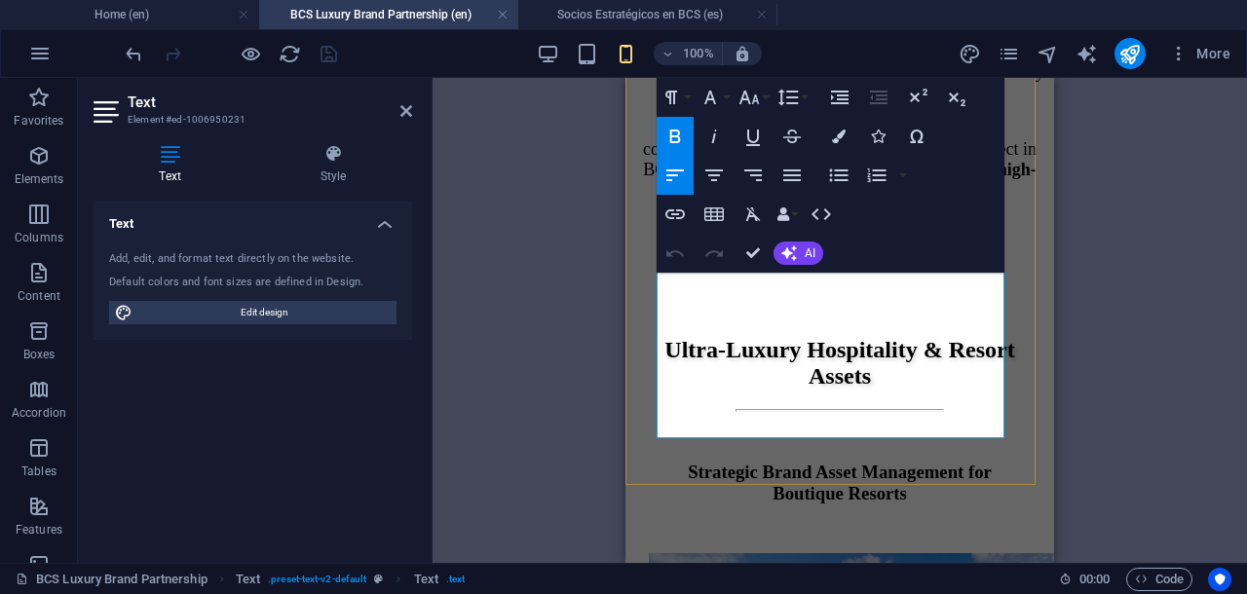
drag, startPoint x: 657, startPoint y: 404, endPoint x: 805, endPoint y: 433, distance: 150.8
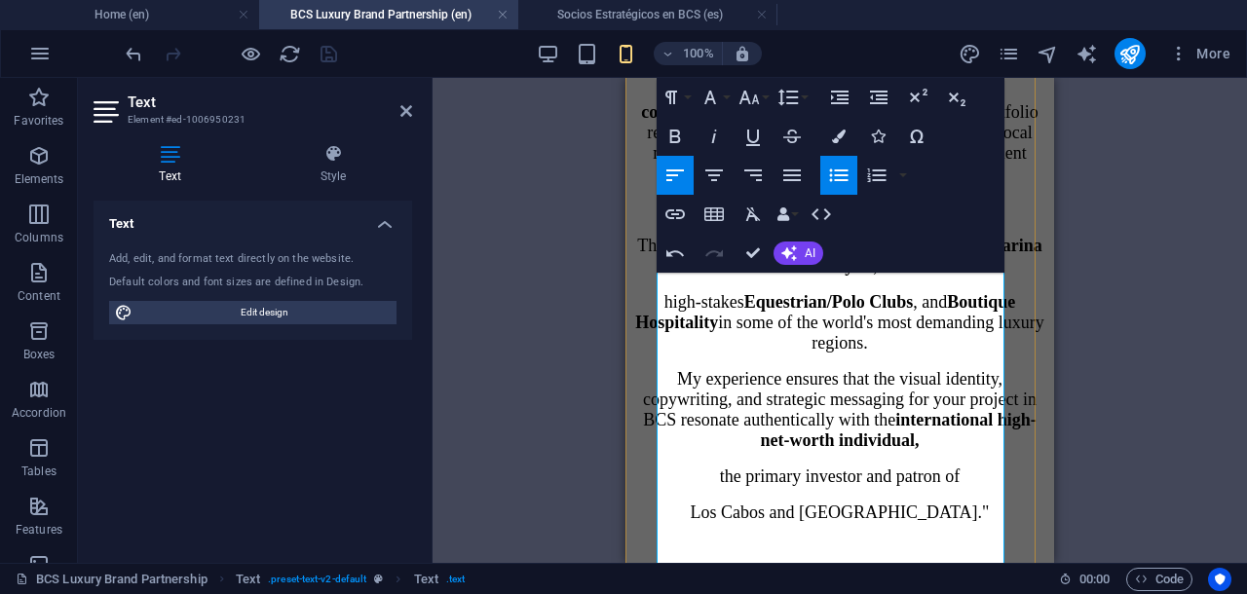
scroll to position [3222, 0]
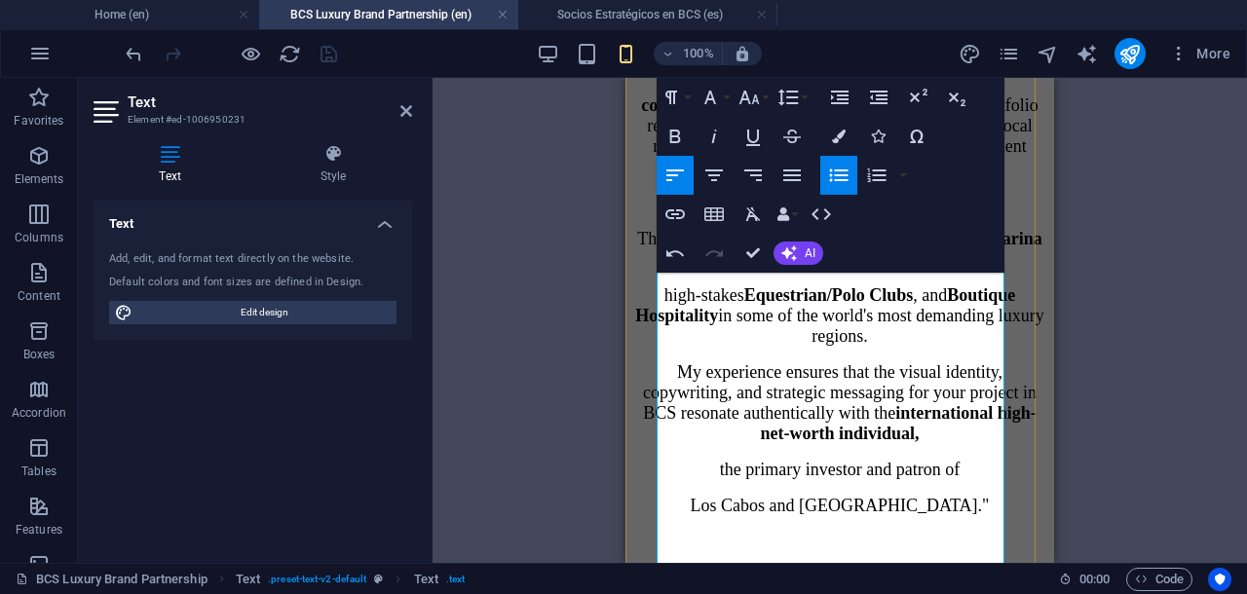
click at [839, 175] on icon "button" at bounding box center [839, 176] width 19 height 13
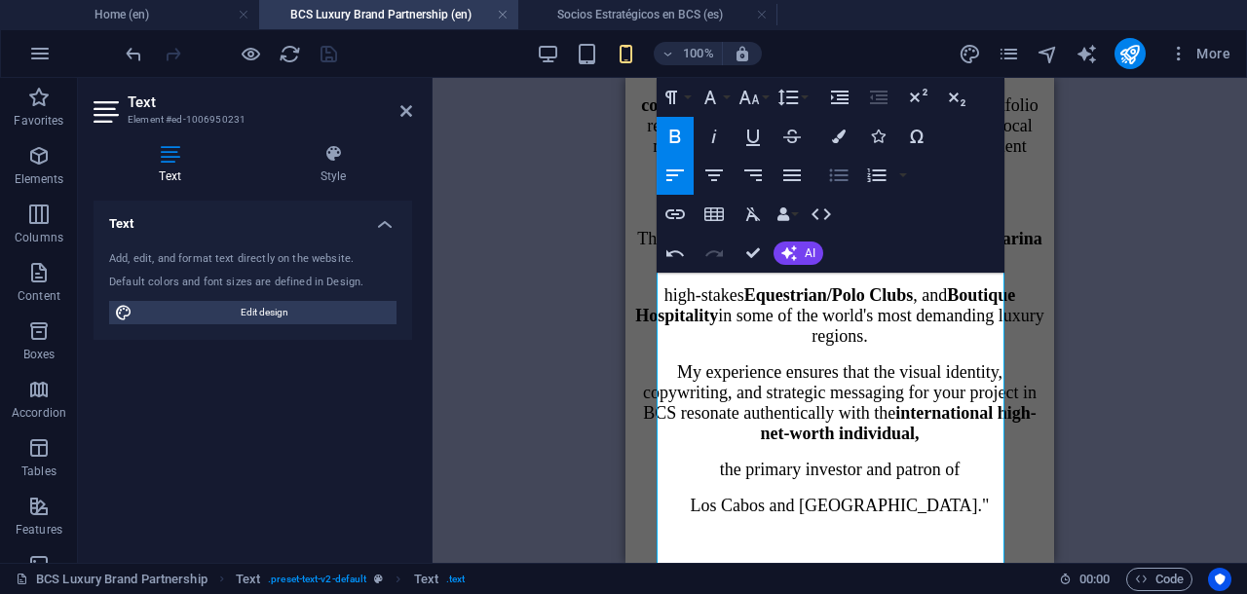
click at [843, 178] on icon "button" at bounding box center [838, 175] width 23 height 23
click at [834, 175] on icon "button" at bounding box center [838, 175] width 23 height 23
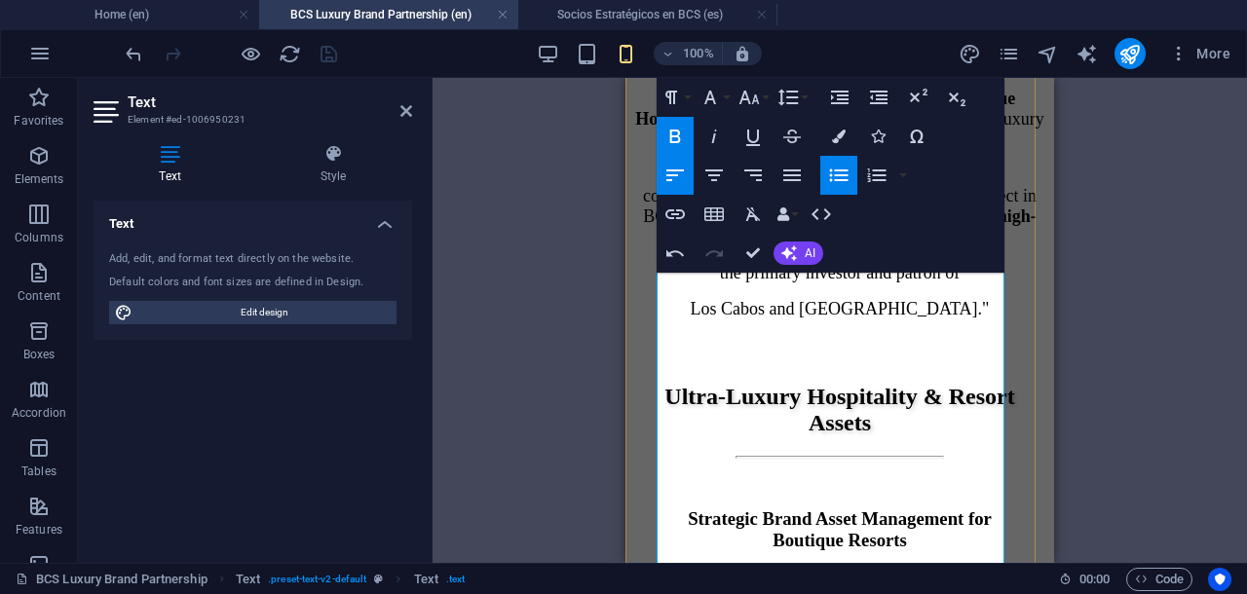
scroll to position [3466, 0]
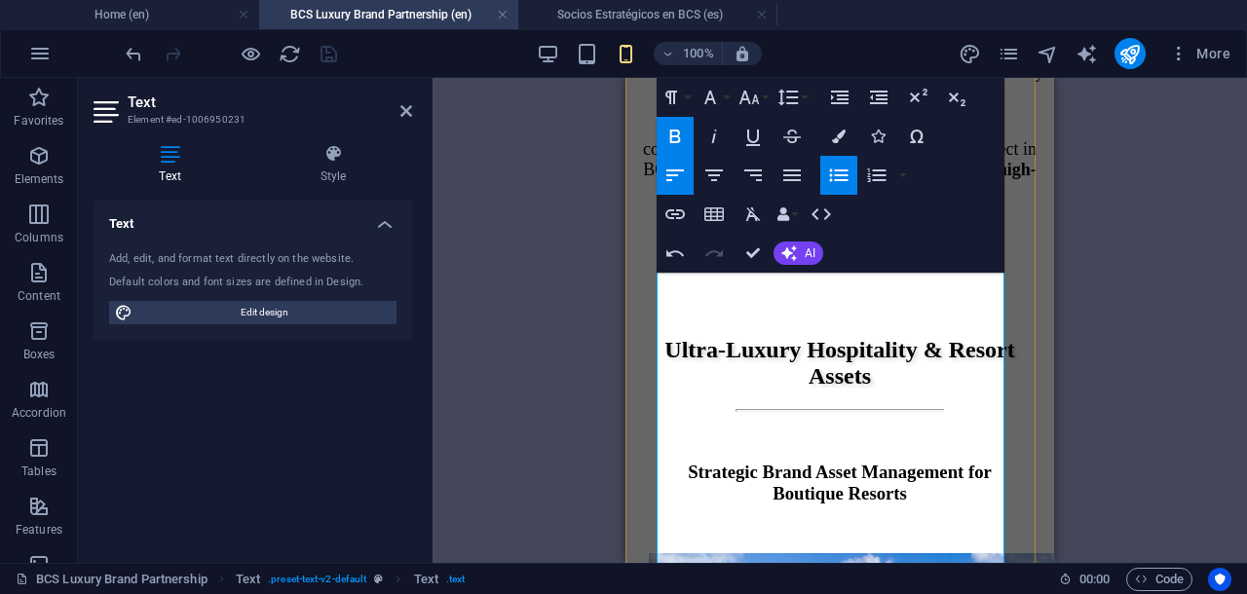
click at [834, 173] on icon "button" at bounding box center [838, 175] width 23 height 23
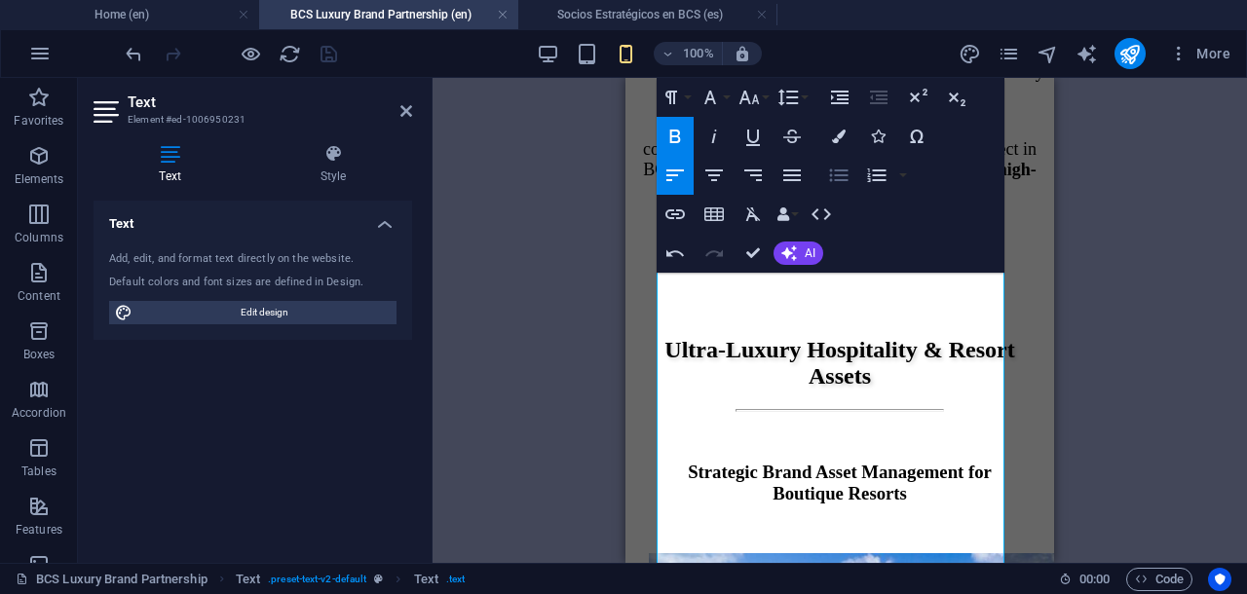
click at [841, 173] on icon "button" at bounding box center [838, 175] width 23 height 23
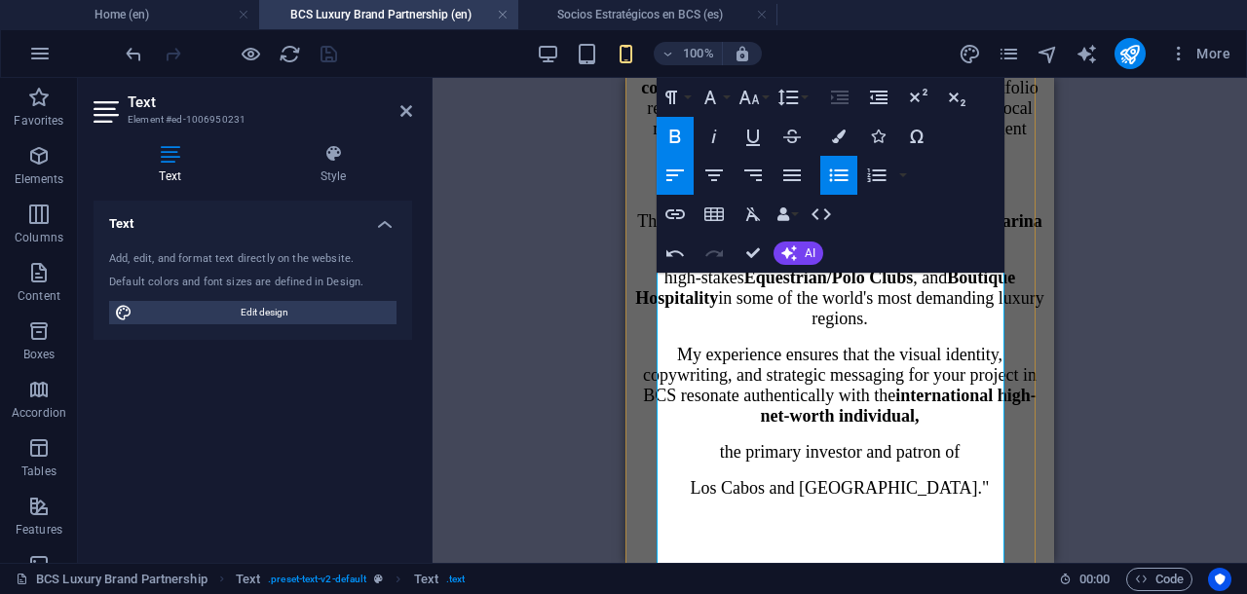
scroll to position [3222, 0]
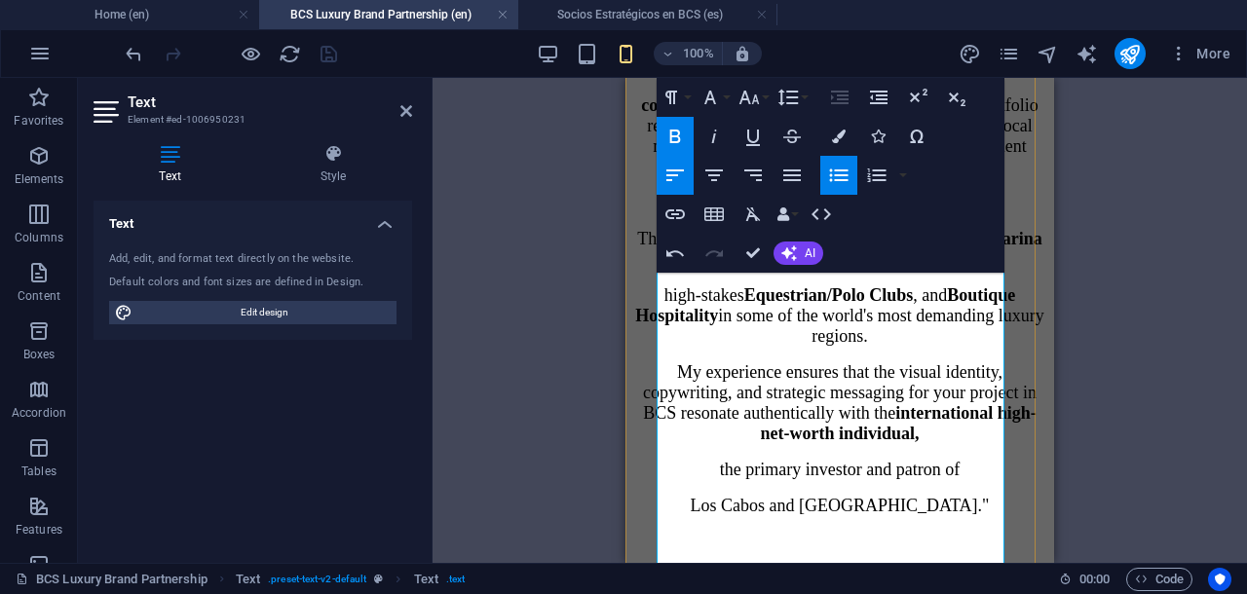
drag, startPoint x: 686, startPoint y: 372, endPoint x: 980, endPoint y: 379, distance: 294.4
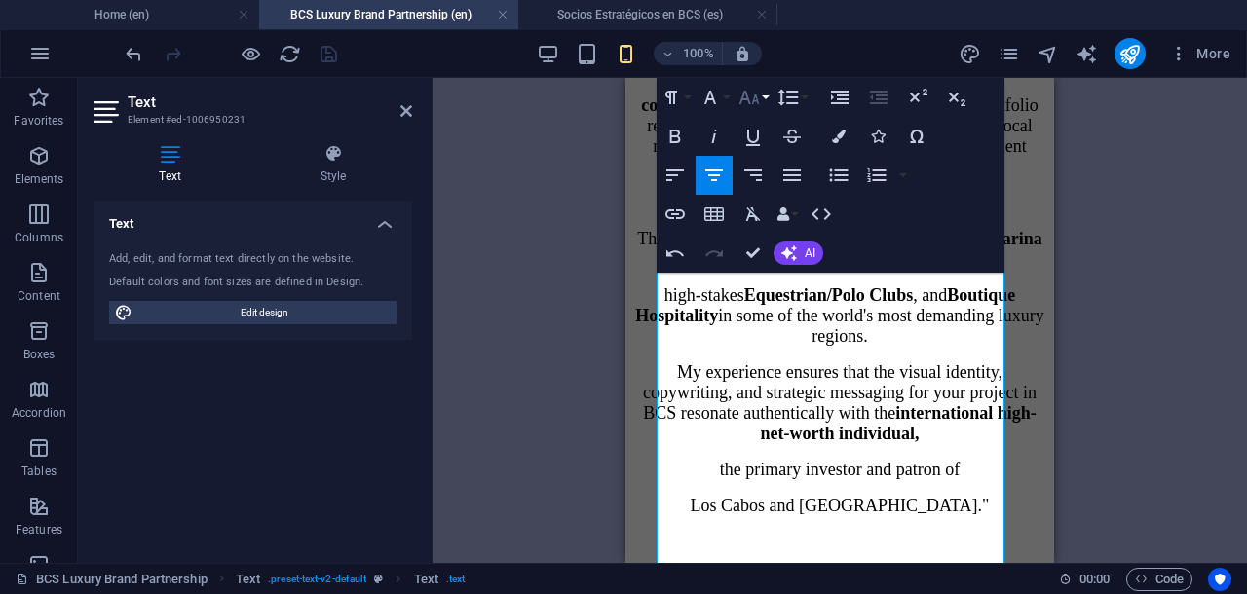
click at [748, 94] on icon "button" at bounding box center [749, 97] width 23 height 23
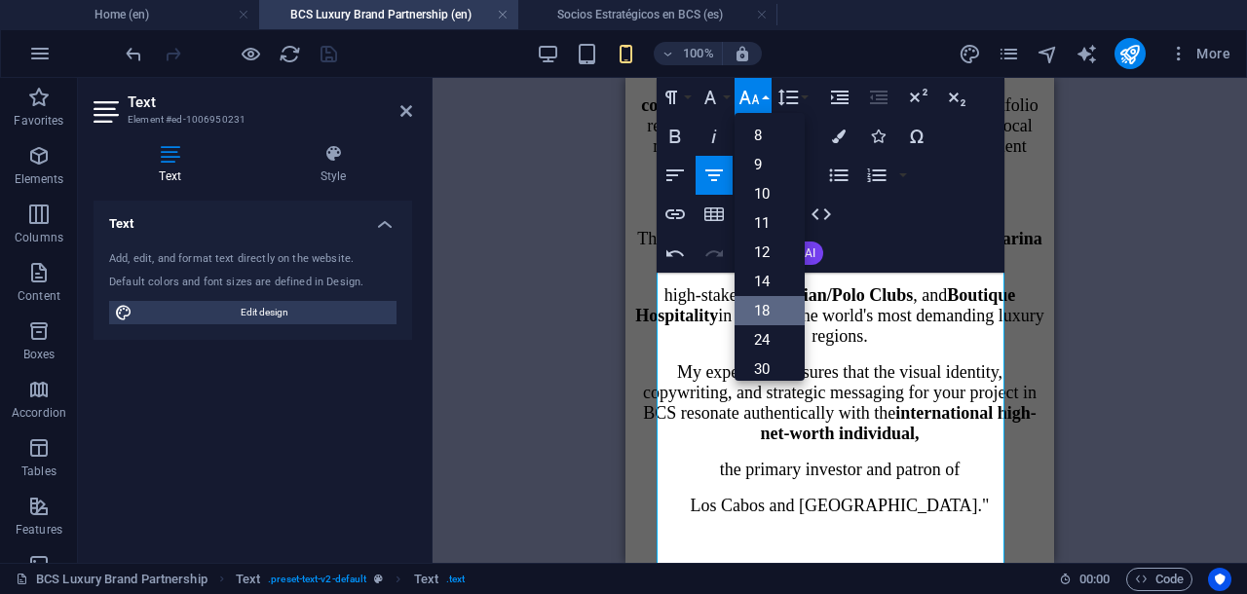
click at [770, 299] on link "18" at bounding box center [770, 310] width 70 height 29
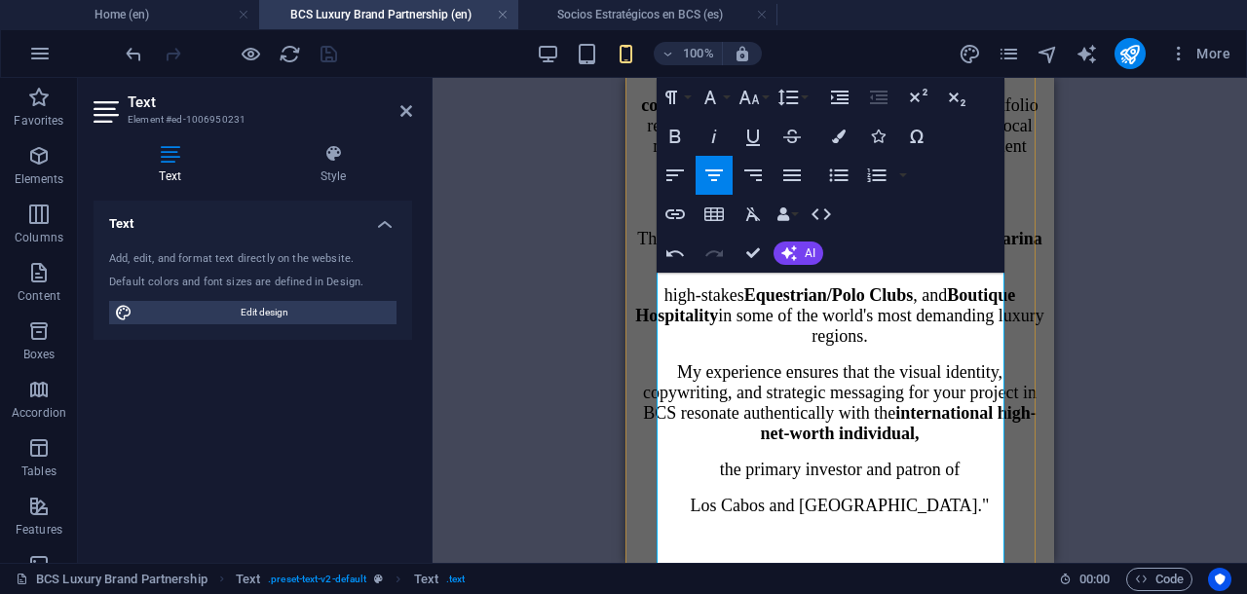
scroll to position [3344, 0]
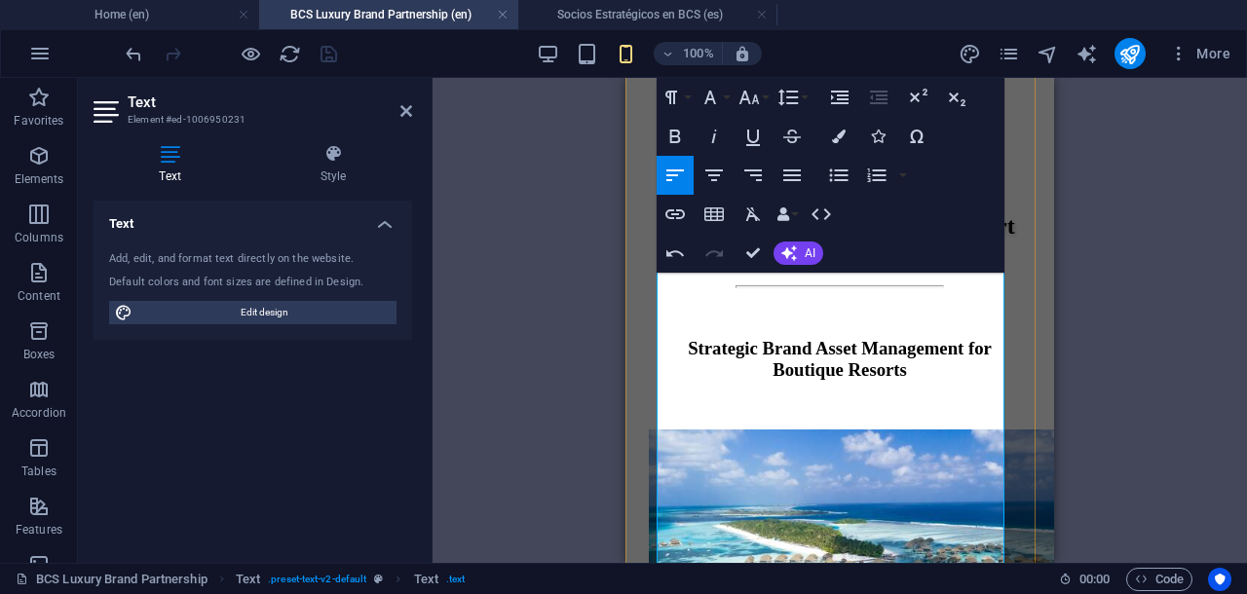
scroll to position [3709, 0]
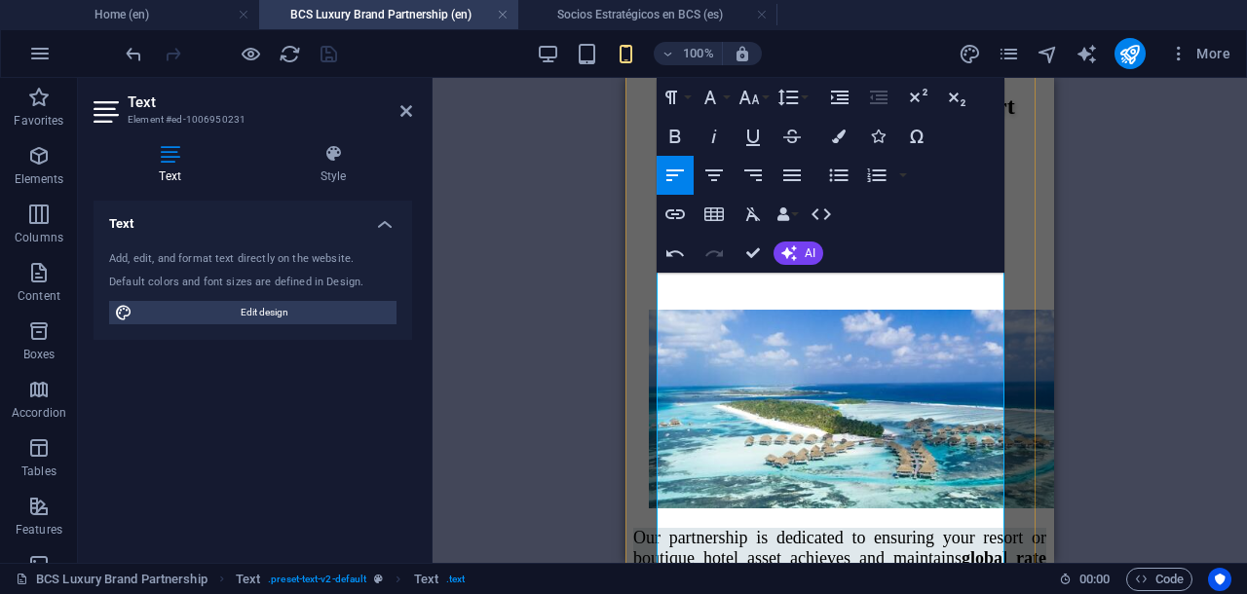
click at [829, 175] on icon "button" at bounding box center [838, 175] width 23 height 23
click at [834, 179] on icon "button" at bounding box center [838, 175] width 23 height 23
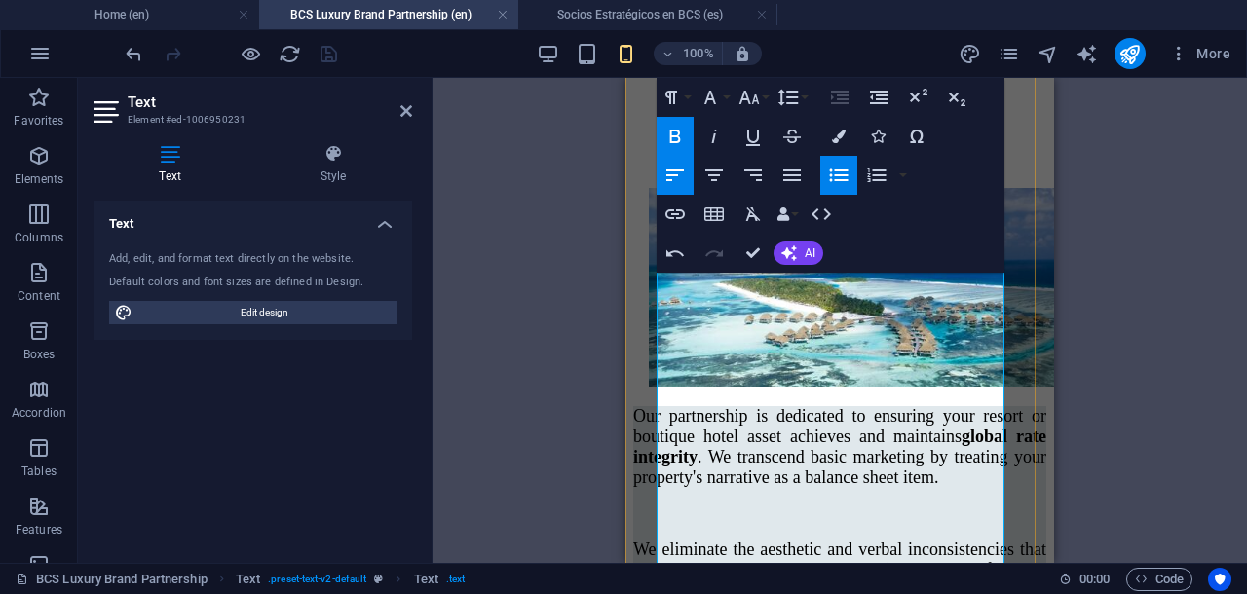
click at [834, 176] on icon "button" at bounding box center [838, 175] width 23 height 23
click at [838, 164] on icon "button" at bounding box center [838, 175] width 23 height 23
click at [840, 170] on icon "button" at bounding box center [839, 176] width 19 height 13
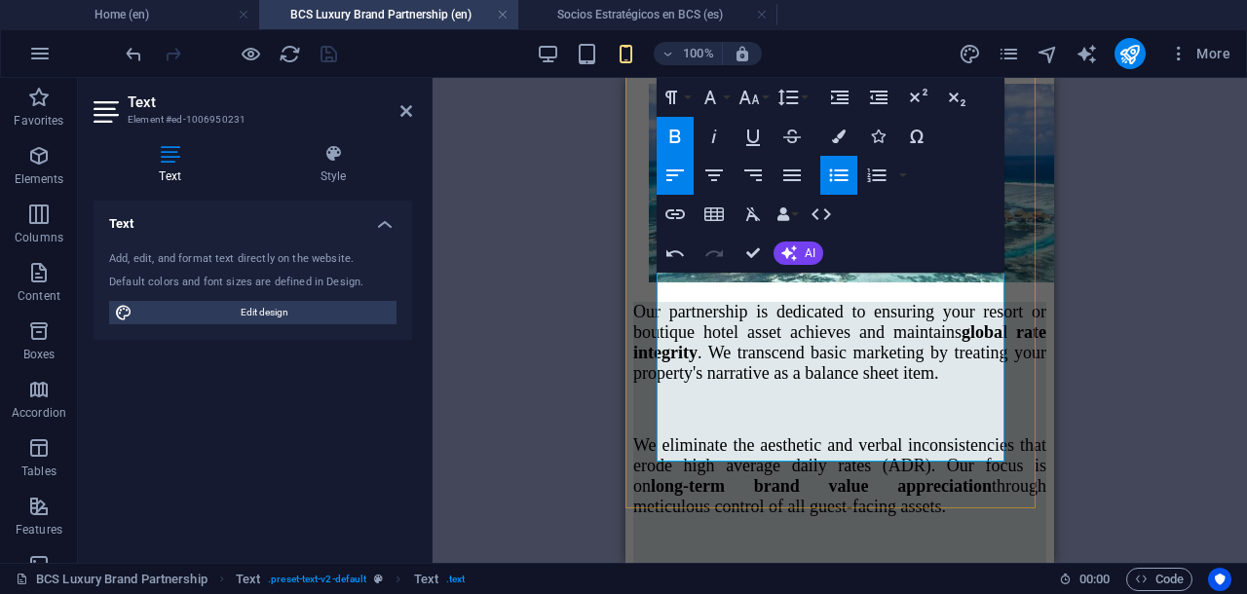
scroll to position [3953, 0]
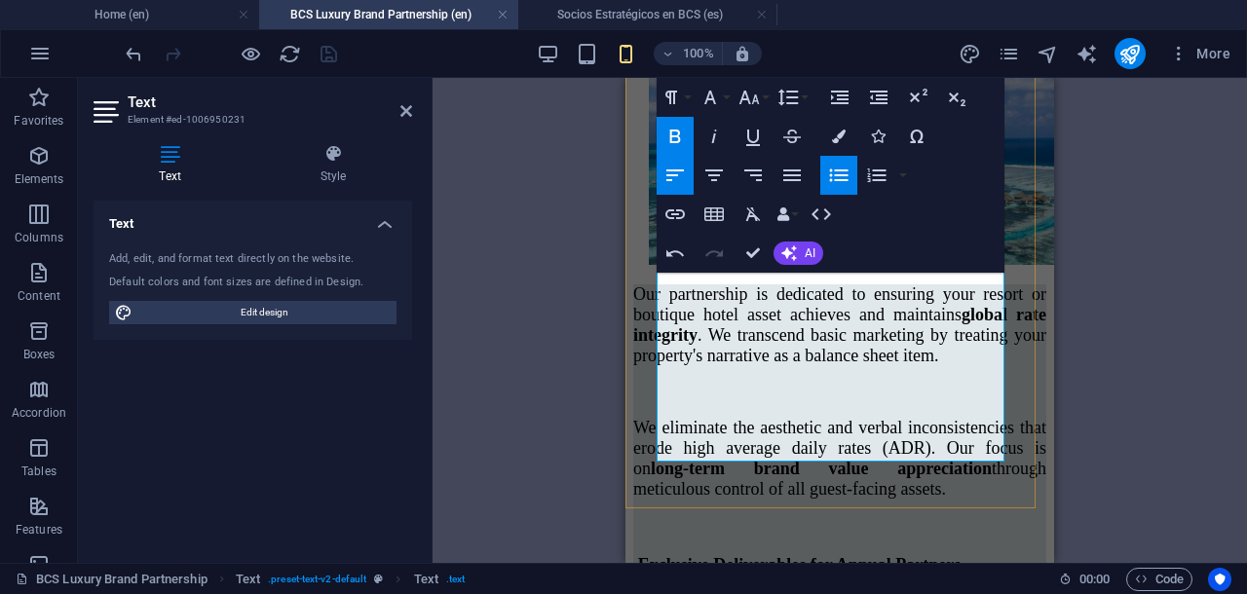
click at [834, 173] on icon "button" at bounding box center [838, 175] width 23 height 23
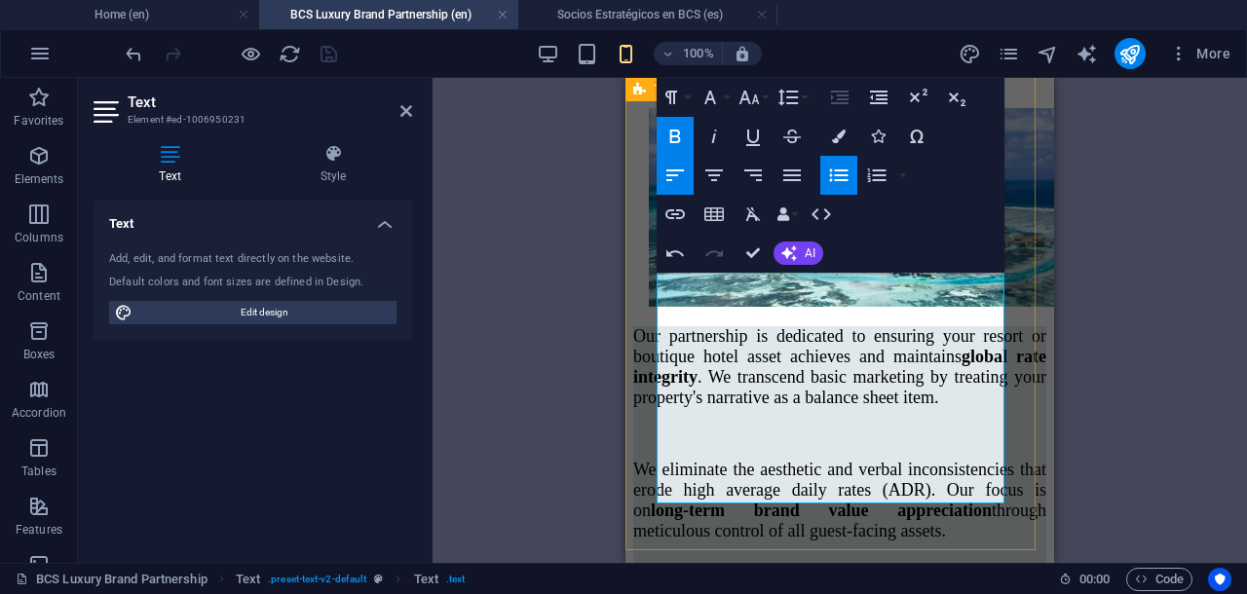
scroll to position [3941, 0]
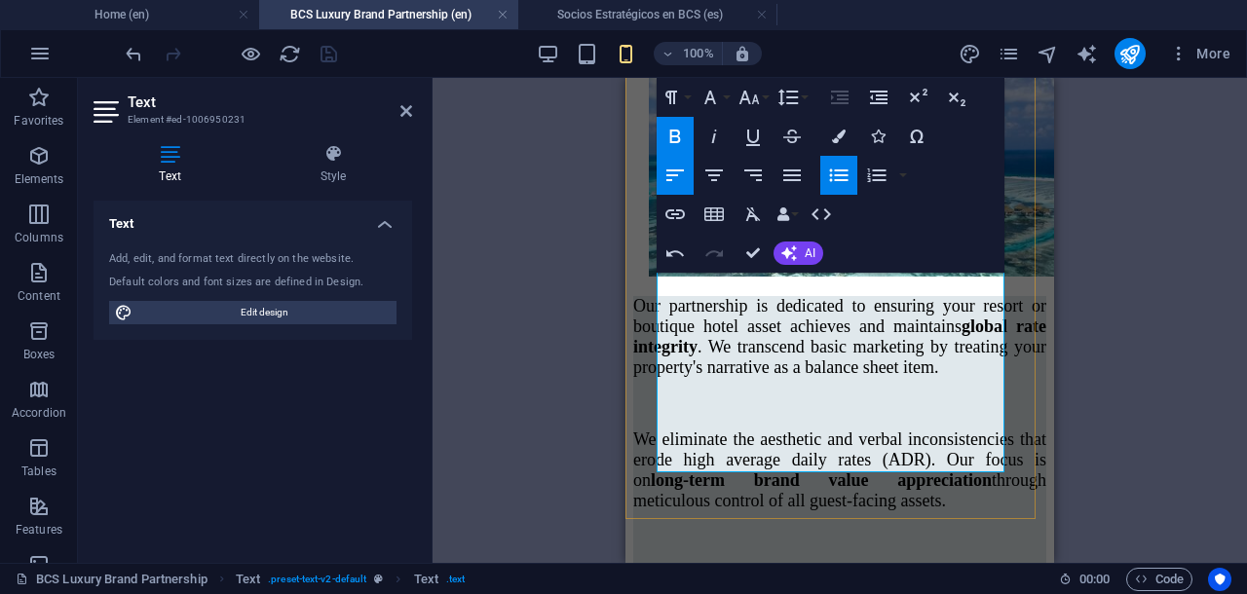
drag, startPoint x: 667, startPoint y: 377, endPoint x: 901, endPoint y: 463, distance: 250.0
copy div "Loremipsu Dolorsitamet con Adipis Elitsedd Eiusmo Temporin Utlabo : etdoloremag…"
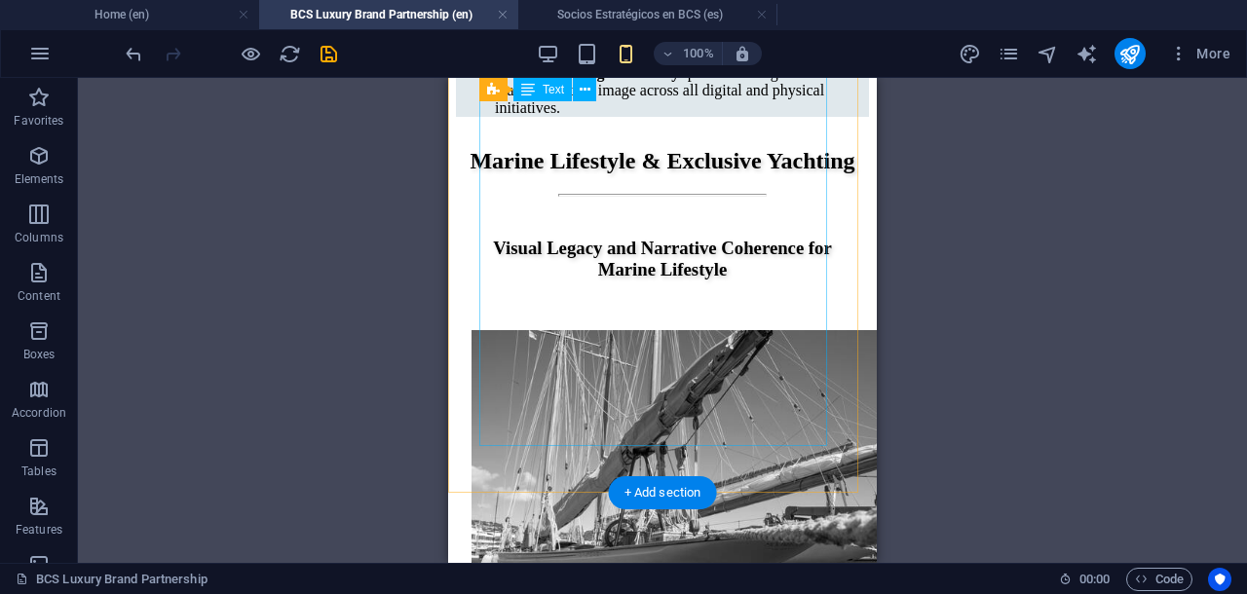
scroll to position [5039, 0]
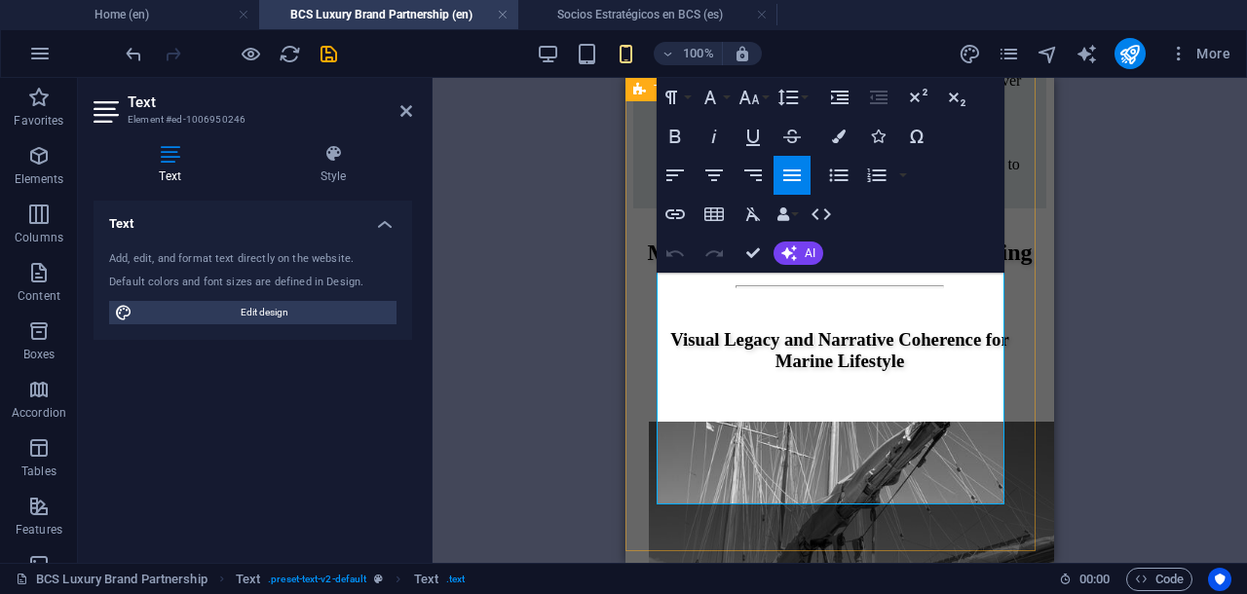
scroll to position [5114, 0]
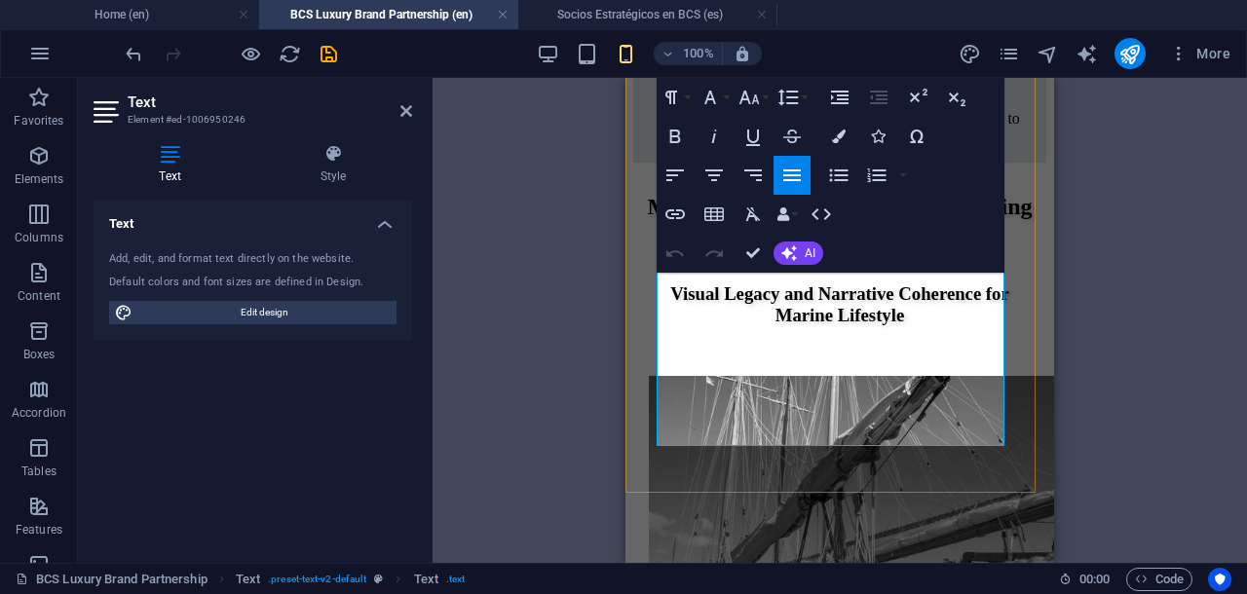
drag, startPoint x: 659, startPoint y: 311, endPoint x: 820, endPoint y: 440, distance: 205.9
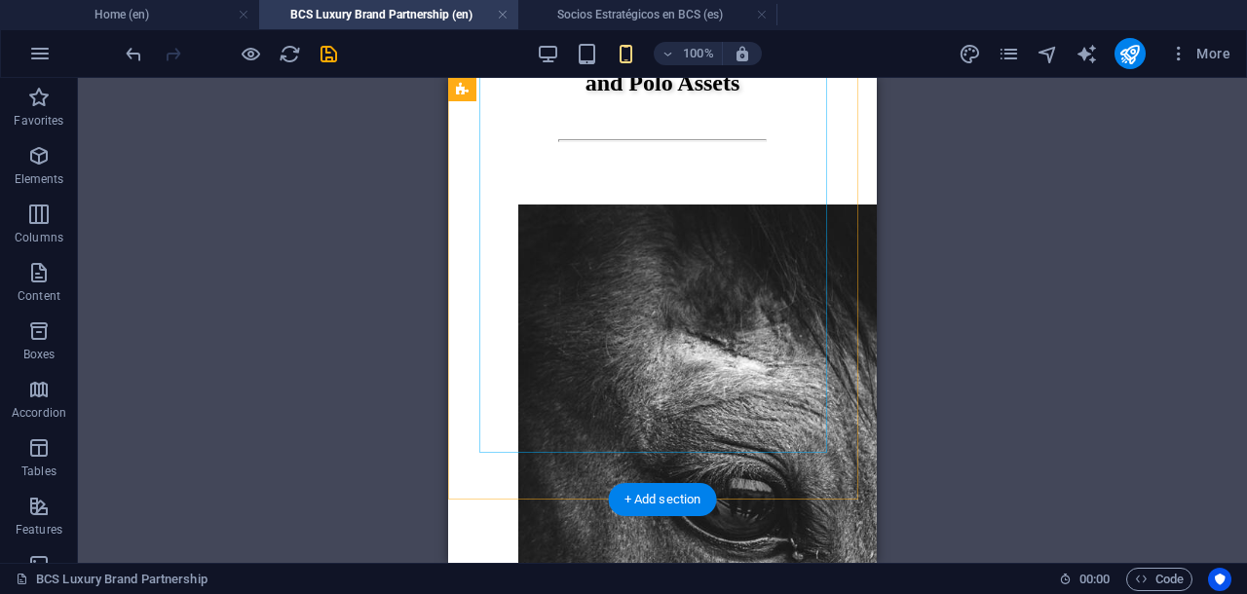
scroll to position [7306, 0]
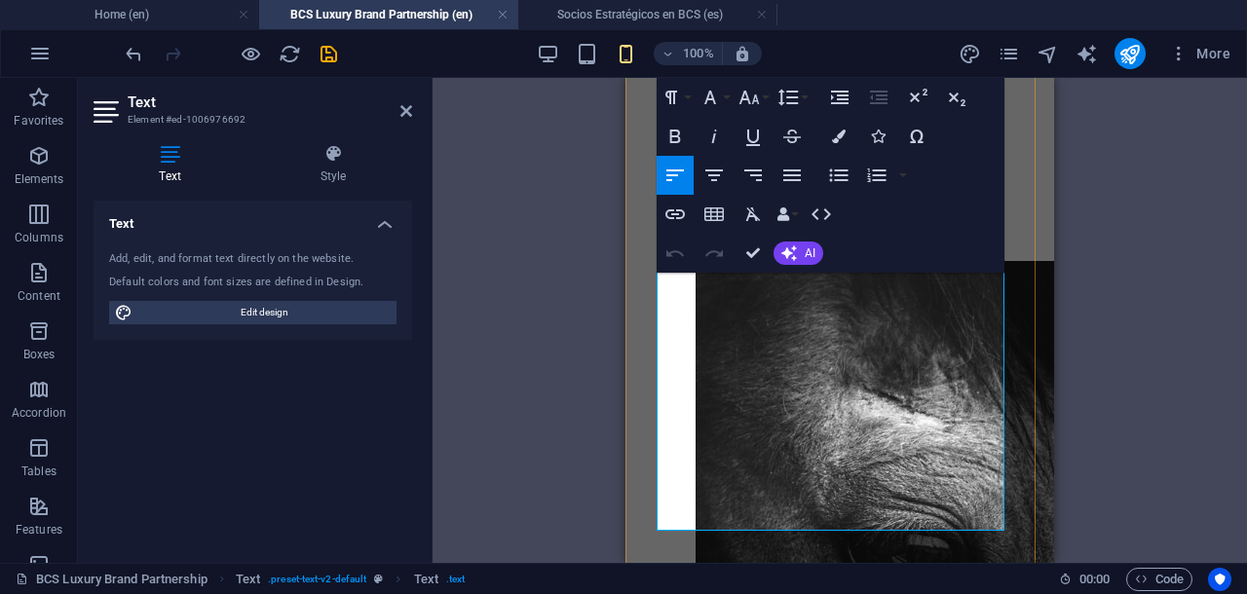
scroll to position [7229, 0]
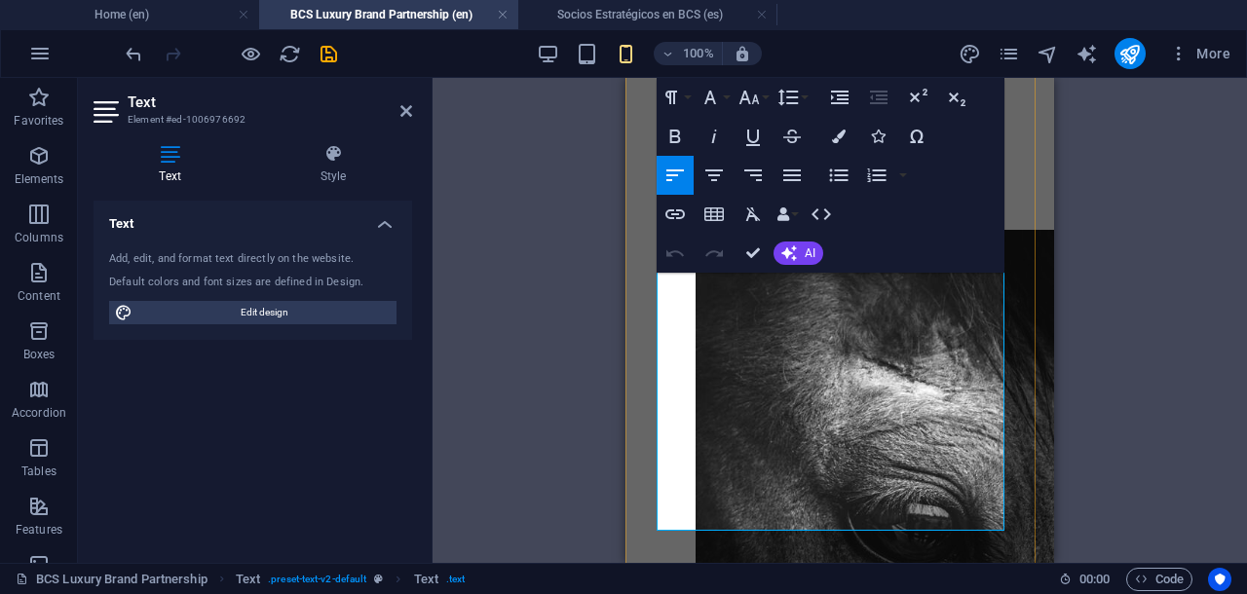
drag, startPoint x: 661, startPoint y: 283, endPoint x: 810, endPoint y: 509, distance: 270.8
drag, startPoint x: 661, startPoint y: 284, endPoint x: 816, endPoint y: 505, distance: 270.1
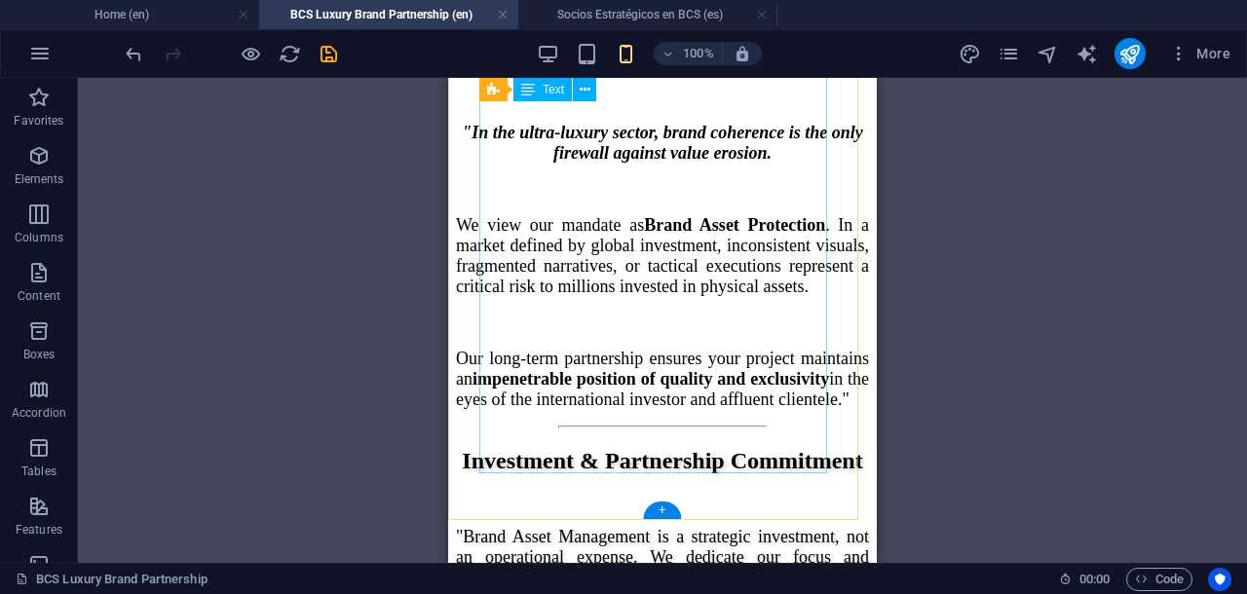
scroll to position [9543, 0]
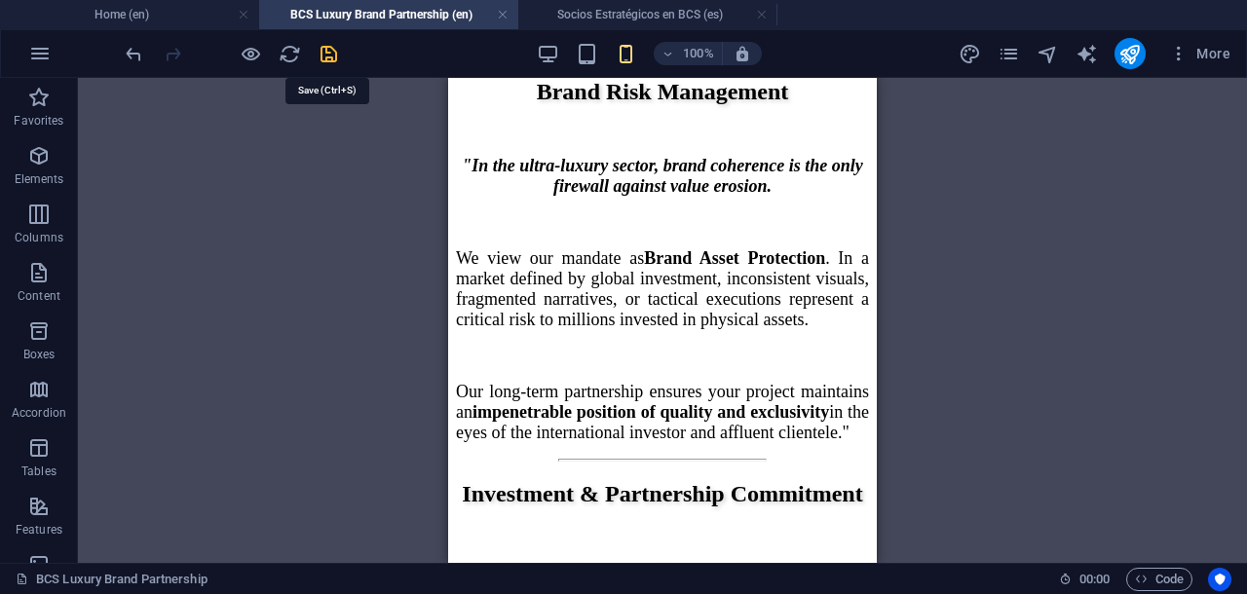
click at [324, 54] on icon "save" at bounding box center [329, 54] width 22 height 22
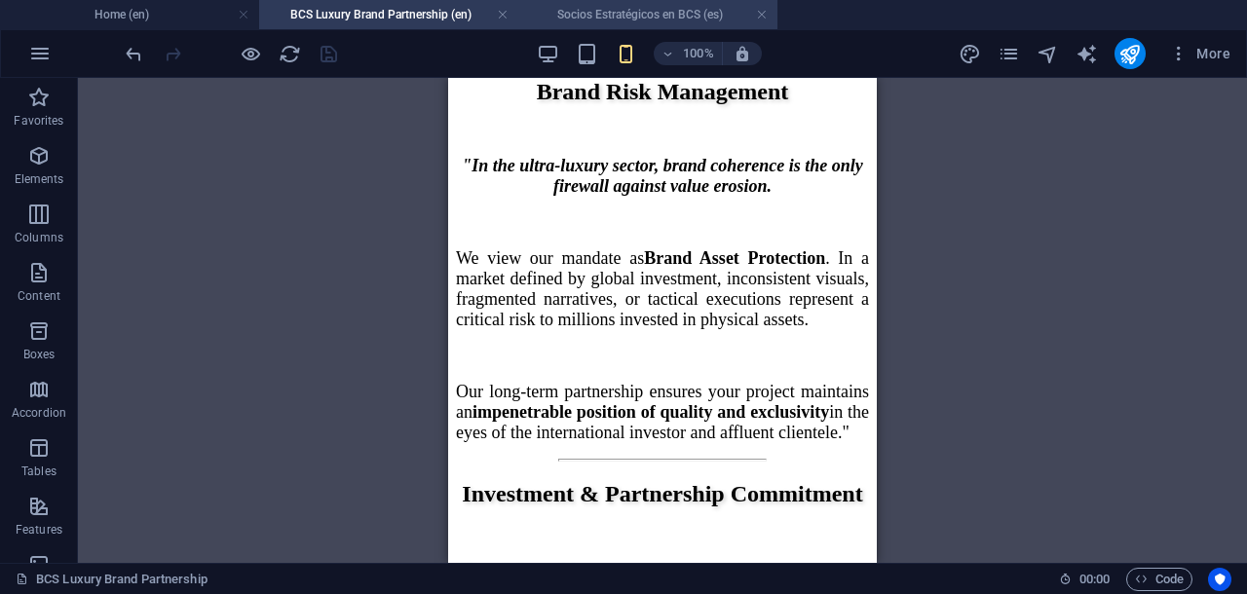
click at [634, 15] on h4 "Socios Estratégicos en BCS (es)" at bounding box center [647, 14] width 259 height 21
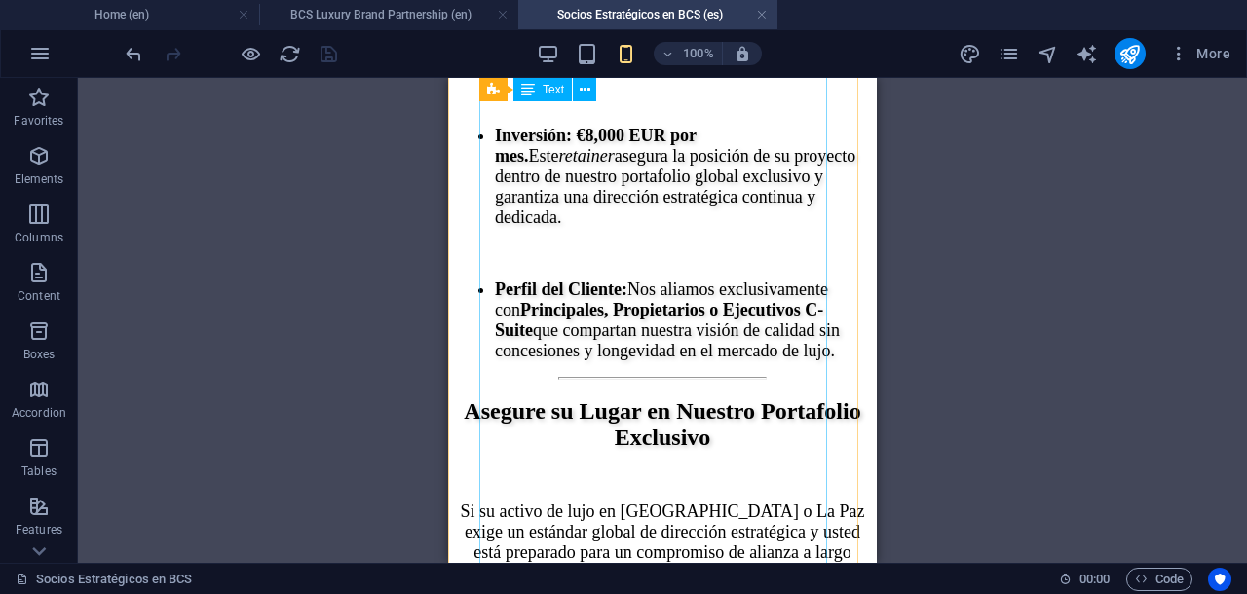
scroll to position [9488, 0]
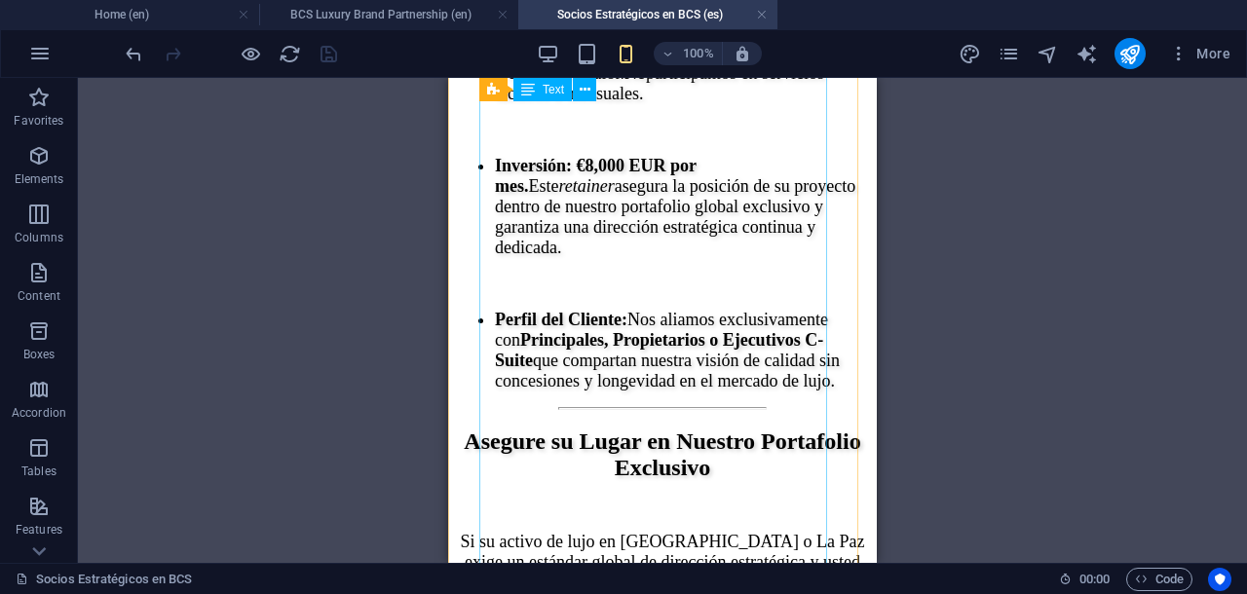
click at [692, 360] on div "Compromiso de Inversión y Alianza La Gestión de Activos de Marca es una inversi…" at bounding box center [662, 21] width 413 height 741
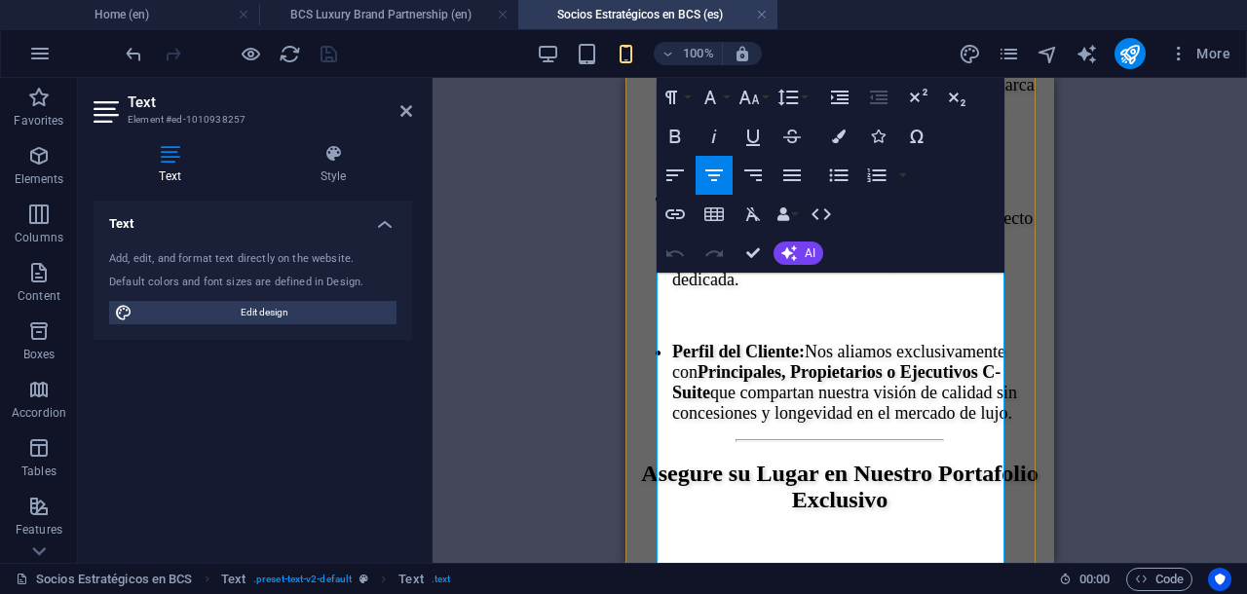
scroll to position [9481, 0]
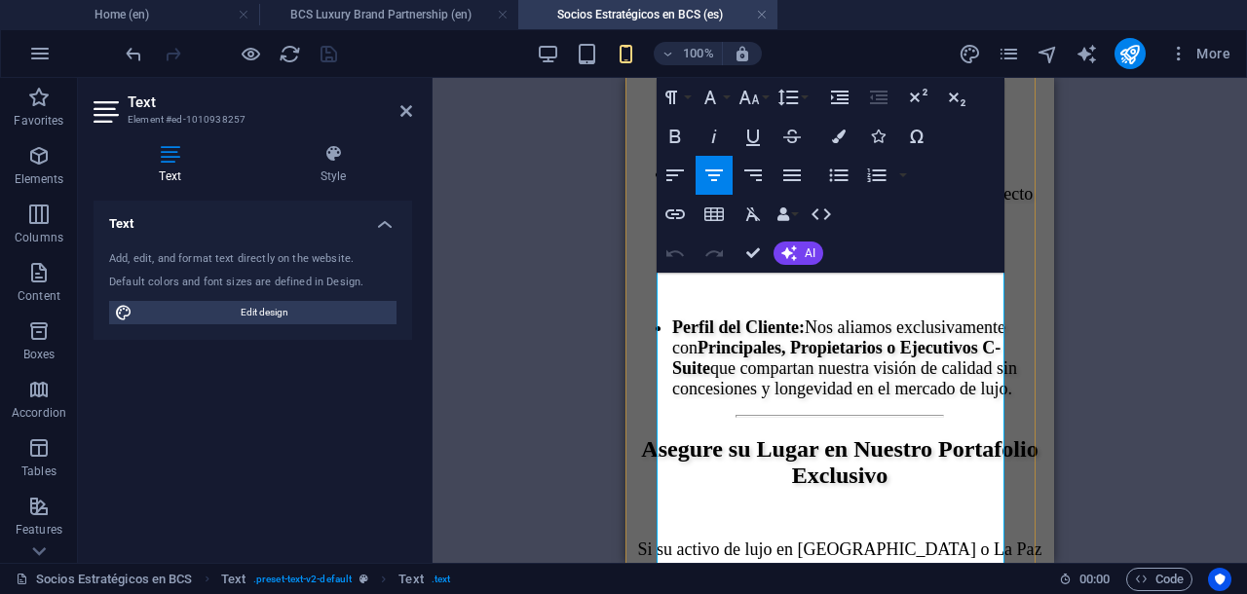
click at [772, 204] on strong "€8,000 EUR por mes." at bounding box center [773, 184] width 202 height 40
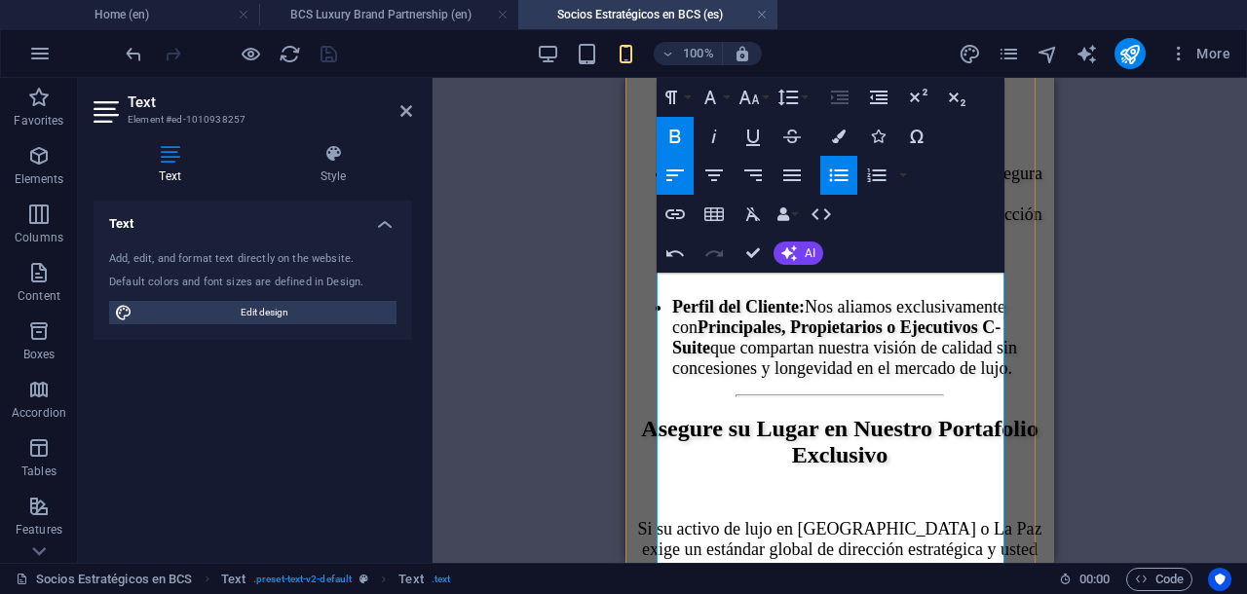
click at [824, 183] on strong "8,000 EUR por mes." at bounding box center [828, 173] width 149 height 19
drag, startPoint x: 819, startPoint y: 362, endPoint x: 842, endPoint y: 357, distance: 23.9
click at [840, 184] on strong "8,000 UR E por mes." at bounding box center [825, 174] width 143 height 19
click at [848, 184] on strong "8,000 UR E por mes." at bounding box center [825, 174] width 143 height 19
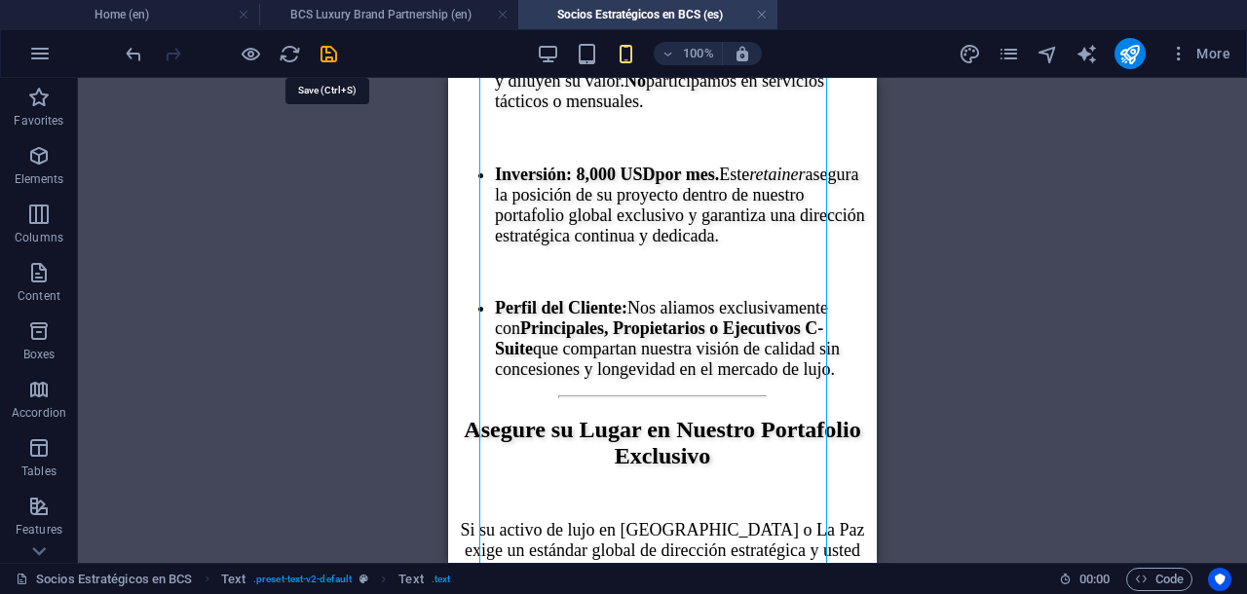
drag, startPoint x: 327, startPoint y: 44, endPoint x: 316, endPoint y: 52, distance: 14.1
click at [327, 44] on icon "save" at bounding box center [329, 54] width 22 height 22
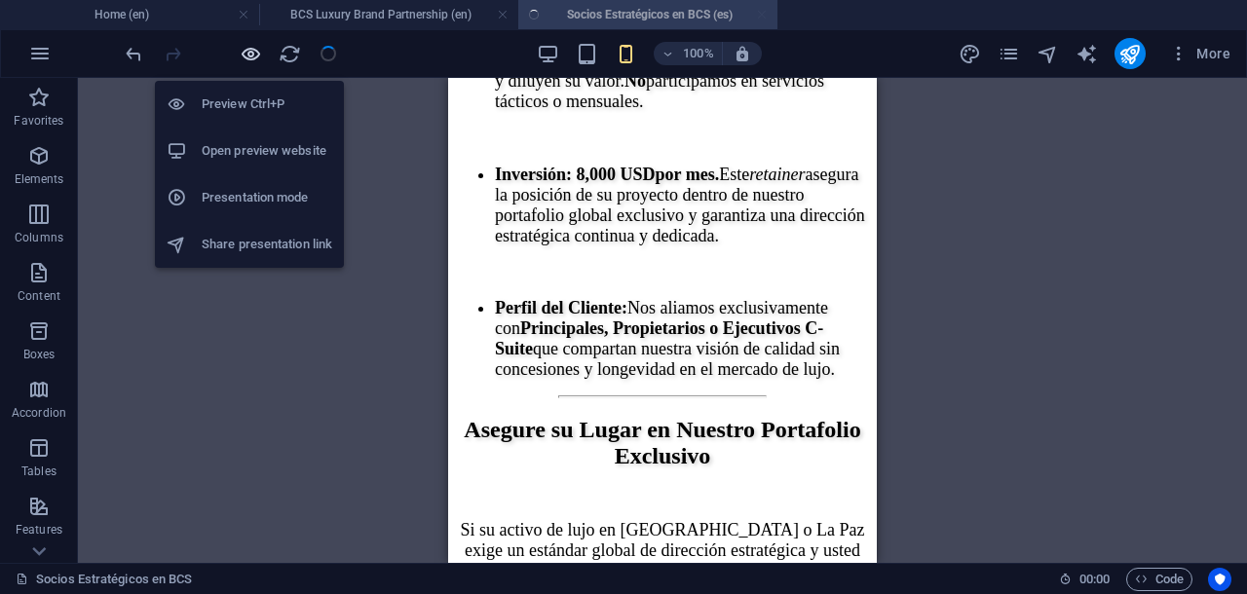
click at [249, 57] on icon "button" at bounding box center [251, 54] width 22 height 22
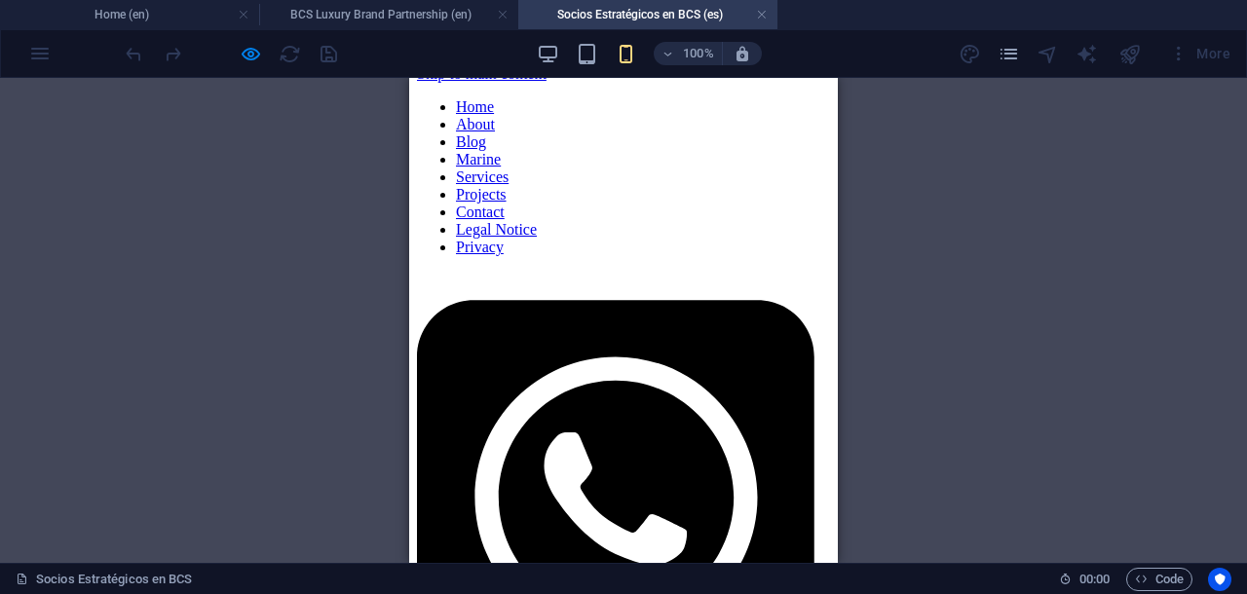
scroll to position [0, 0]
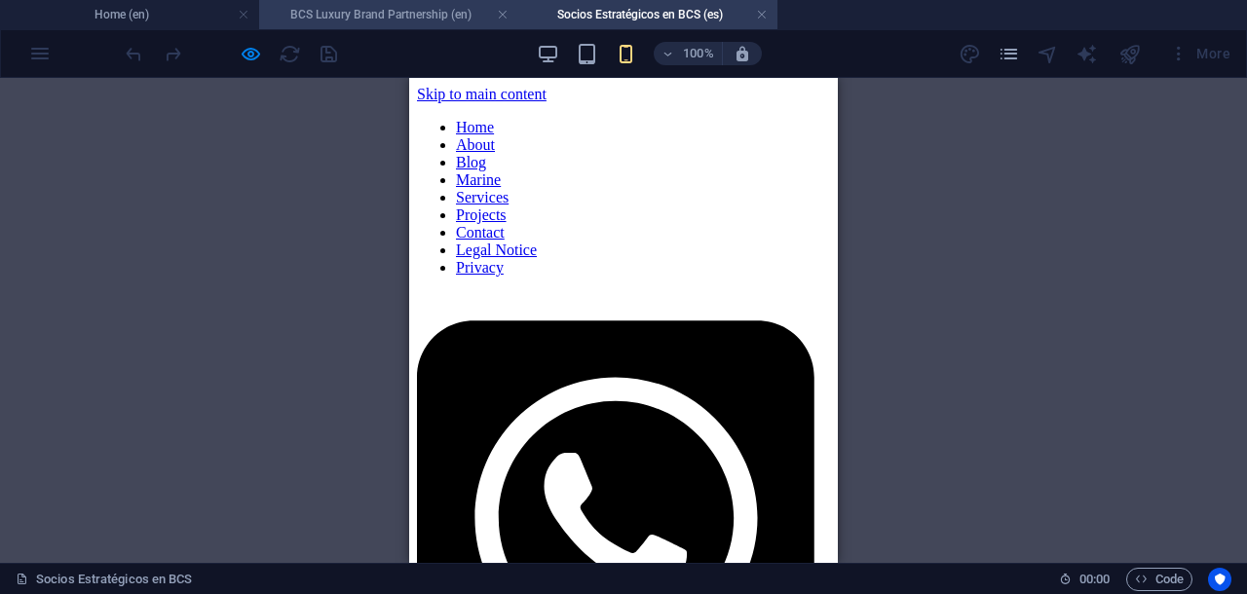
click at [421, 12] on h4 "BCS Luxury Brand Partnership (en)" at bounding box center [388, 14] width 259 height 21
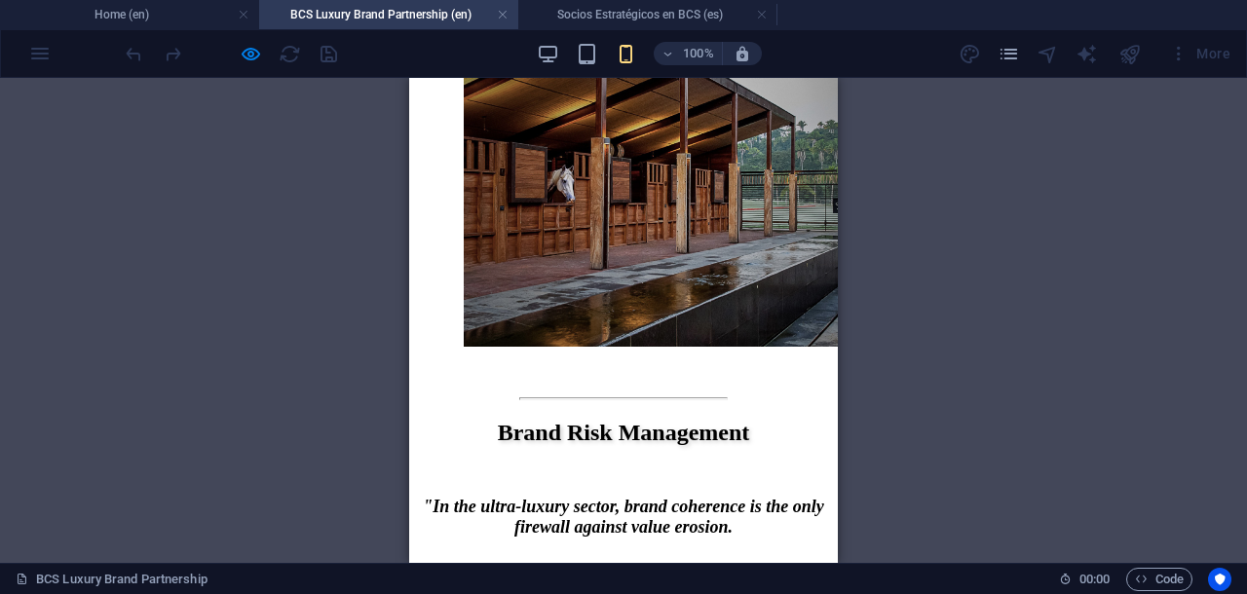
scroll to position [8593, 0]
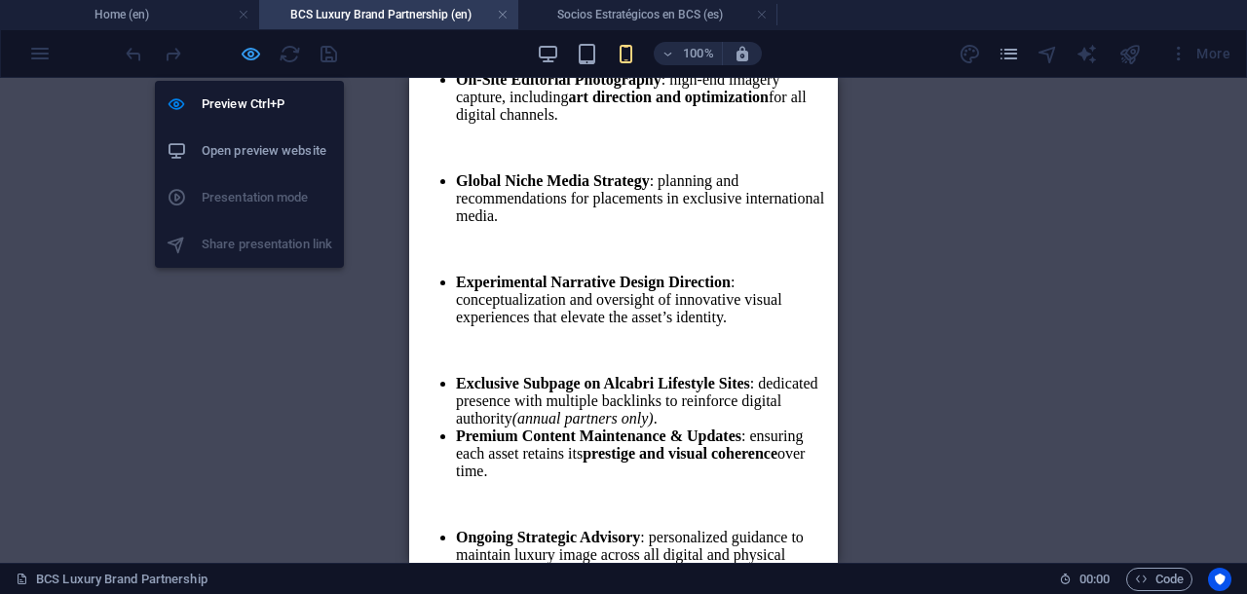
click at [249, 52] on icon "button" at bounding box center [251, 54] width 22 height 22
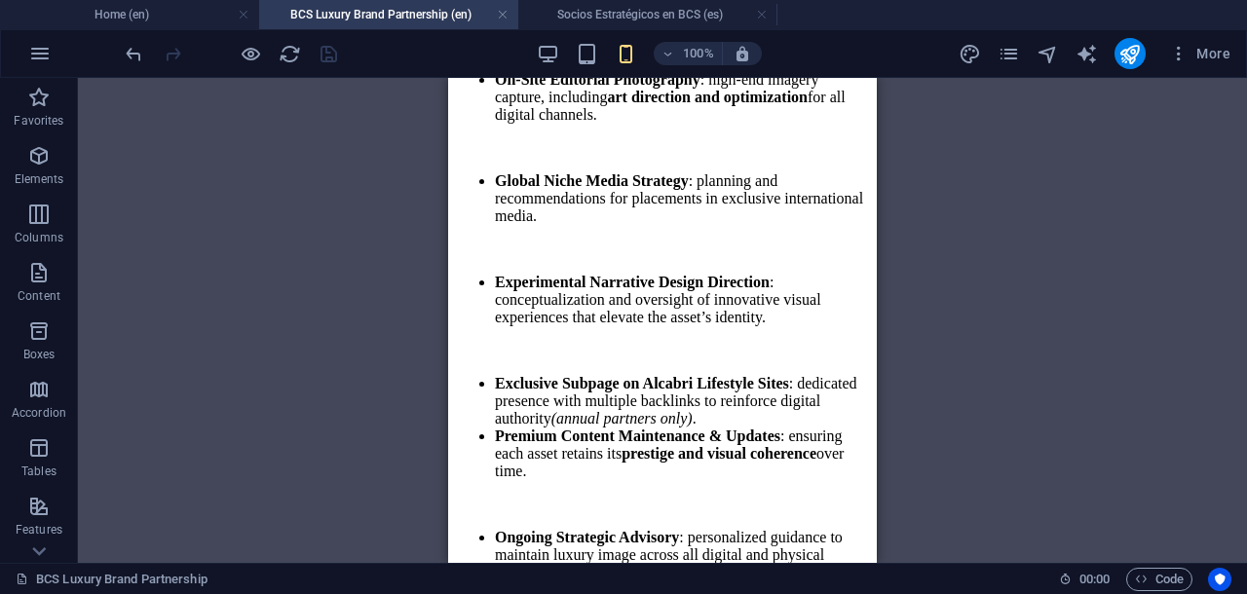
click at [432, 17] on h4 "BCS Luxury Brand Partnership (en)" at bounding box center [388, 14] width 259 height 21
click at [505, 13] on link at bounding box center [503, 15] width 12 height 19
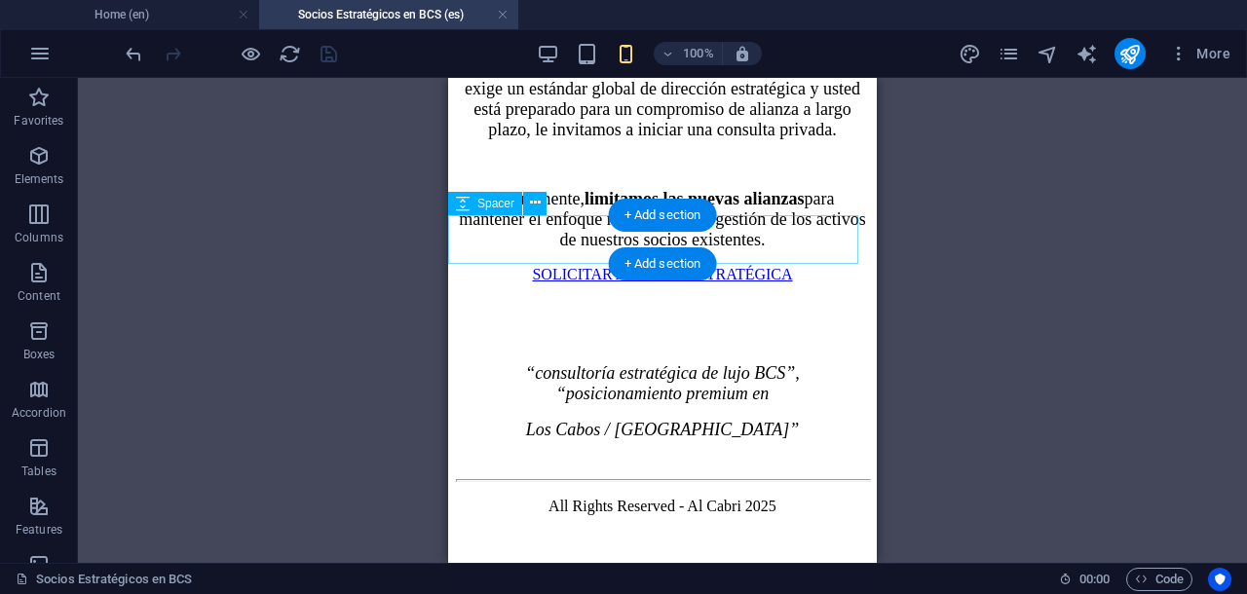
scroll to position [10369, 0]
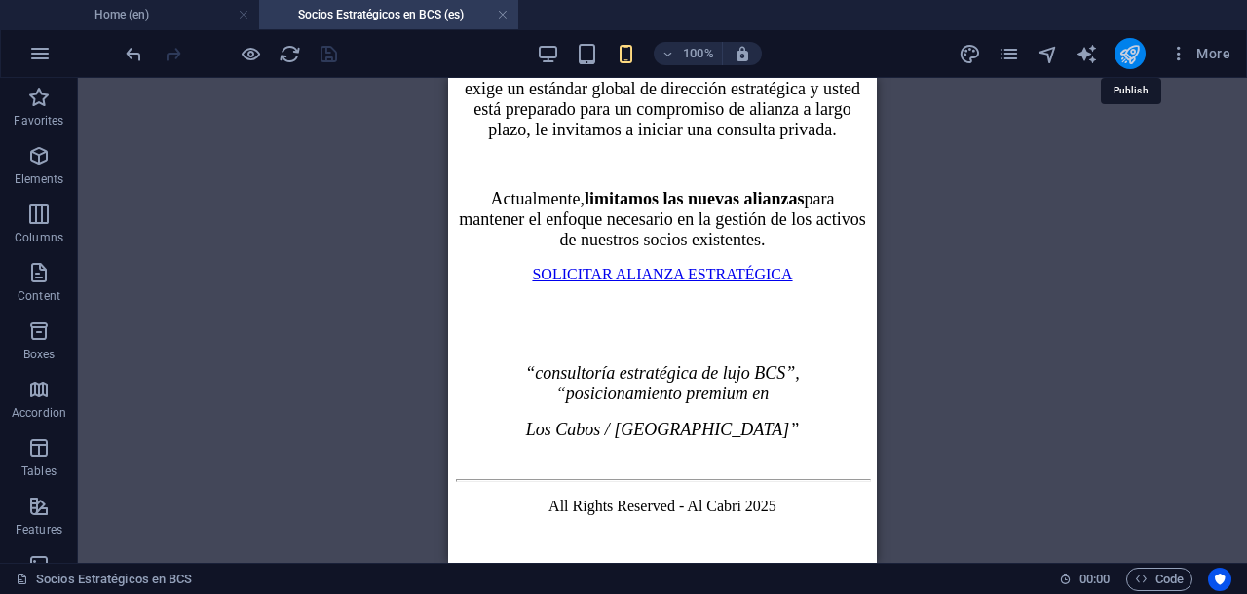
click at [1134, 50] on icon "publish" at bounding box center [1130, 54] width 22 height 22
